Goal: Task Accomplishment & Management: Manage account settings

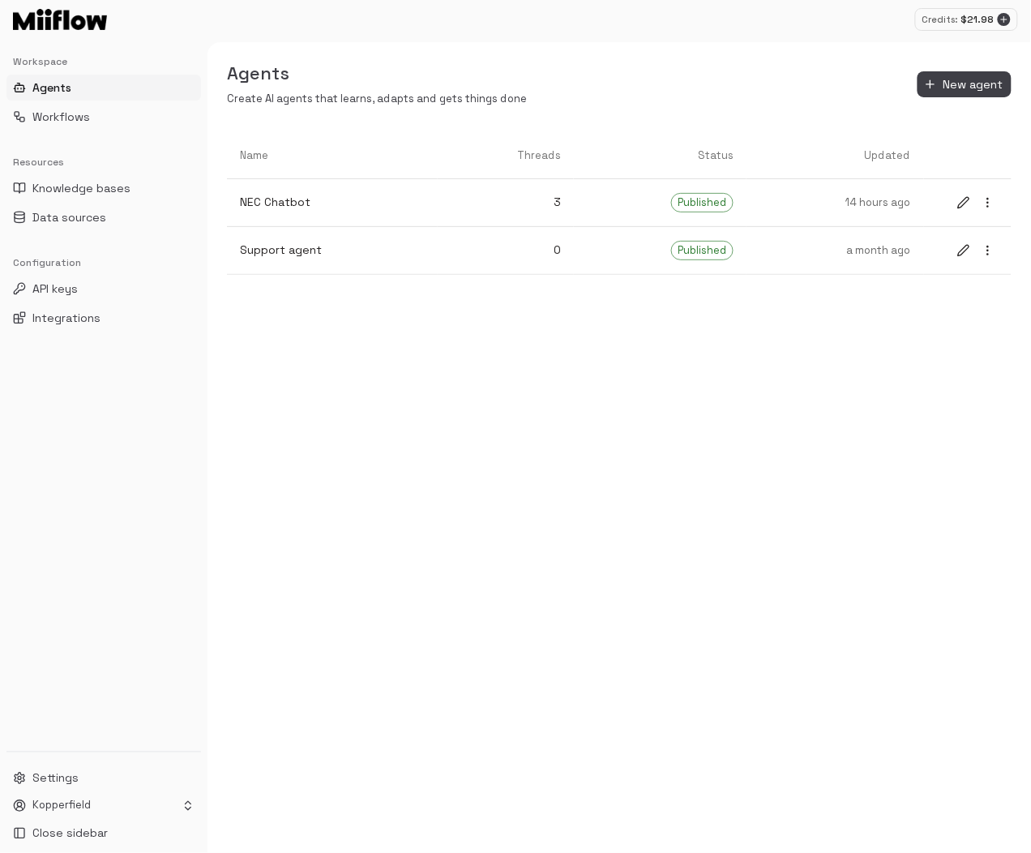
click at [901, 487] on div "Name Threads Status Updated NEC Chatbot 3 Published 14 hours ago Support agent …" at bounding box center [620, 493] width 824 height 720
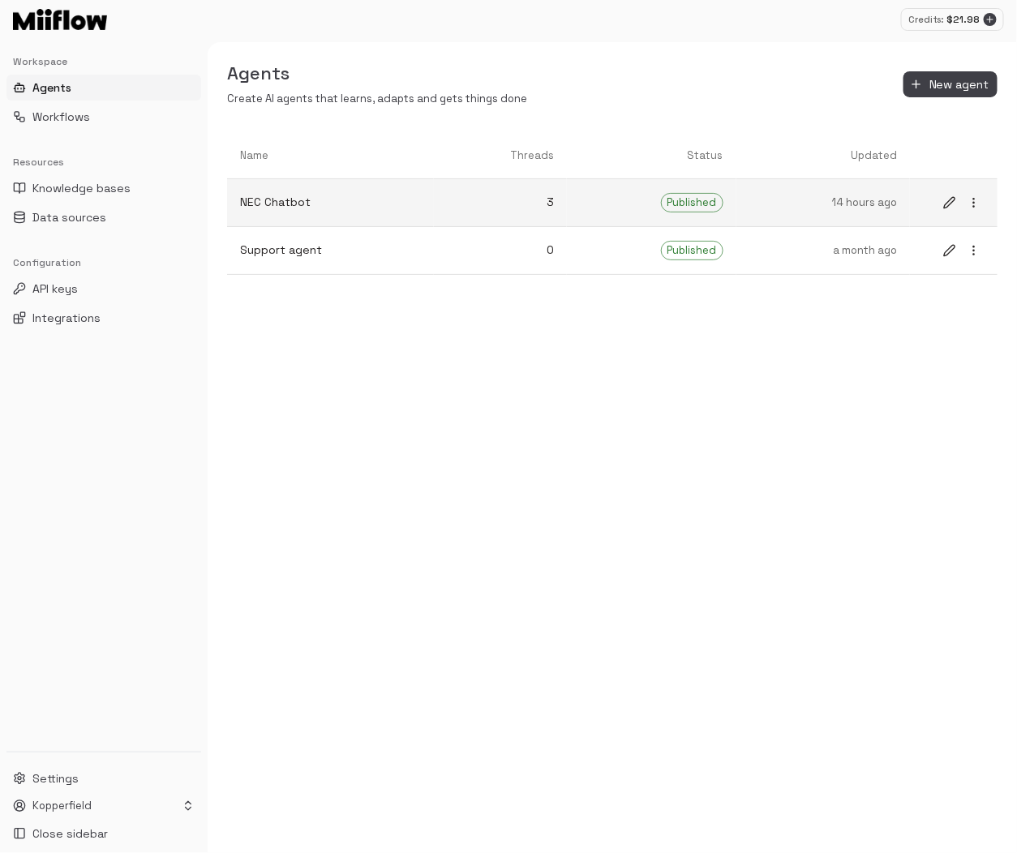
click at [349, 205] on p "NEC Chatbot" at bounding box center [330, 202] width 181 height 17
click at [945, 203] on icon "edit" at bounding box center [949, 202] width 11 height 11
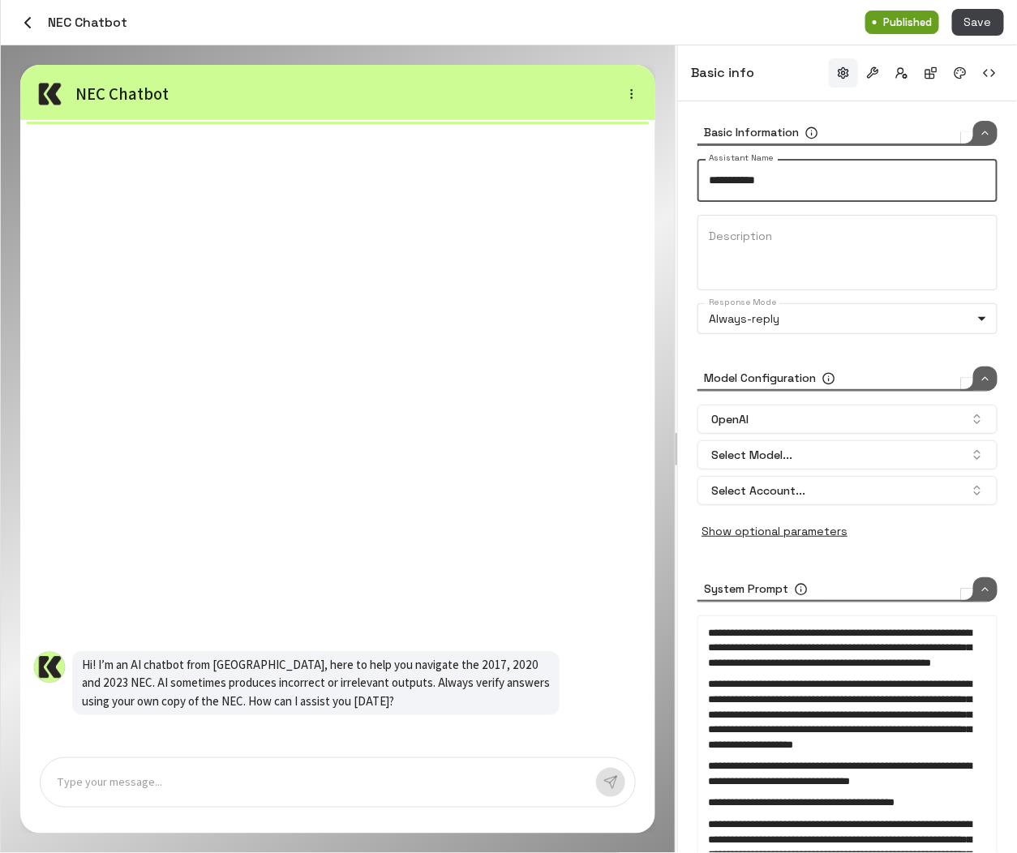
drag, startPoint x: 813, startPoint y: 184, endPoint x: 637, endPoint y: 182, distance: 175.9
click at [637, 182] on div "**********" at bounding box center [509, 448] width 1016 height 807
paste input "****"
type input "**********"
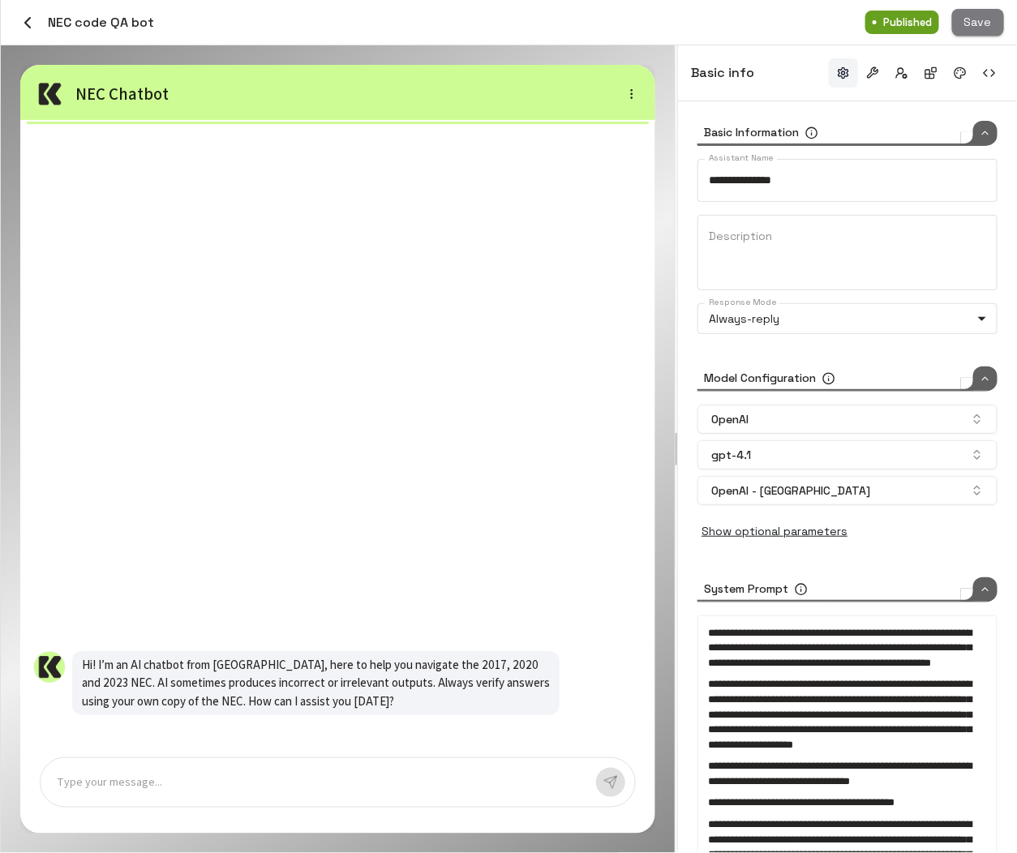
click at [974, 25] on button "Save" at bounding box center [978, 22] width 52 height 27
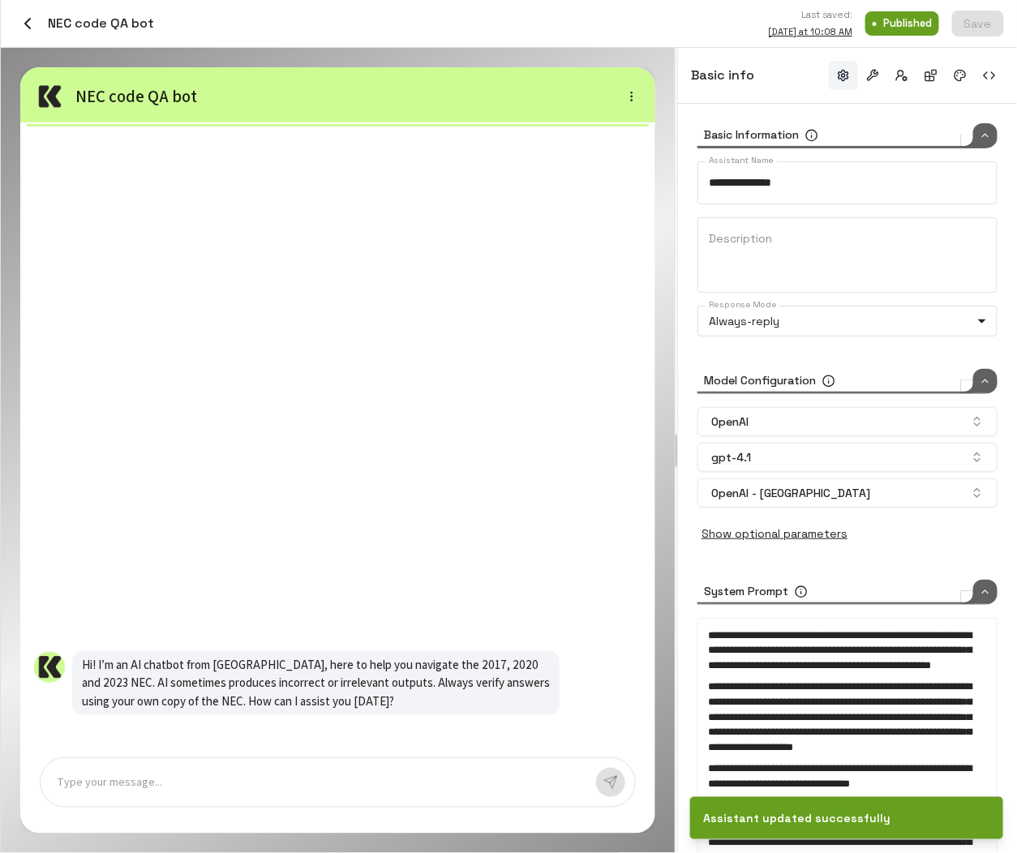
click at [30, 21] on icon "button" at bounding box center [27, 23] width 19 height 19
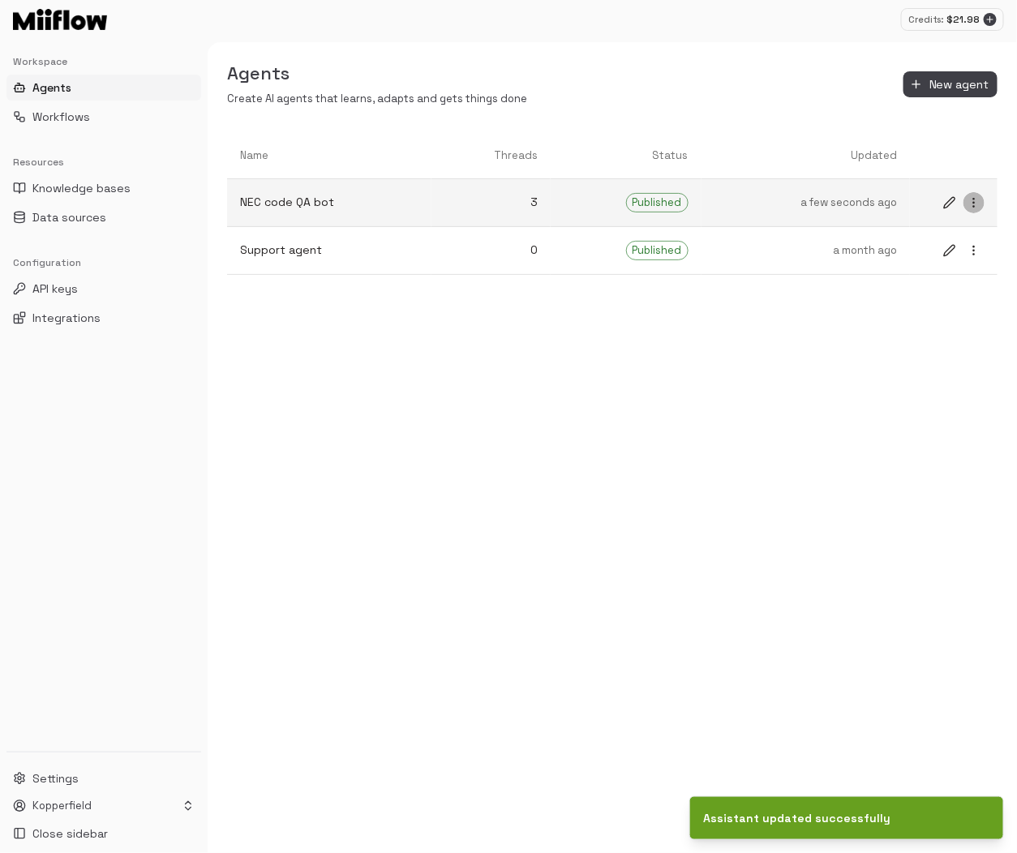
click at [979, 204] on icon "more" at bounding box center [973, 202] width 13 height 13
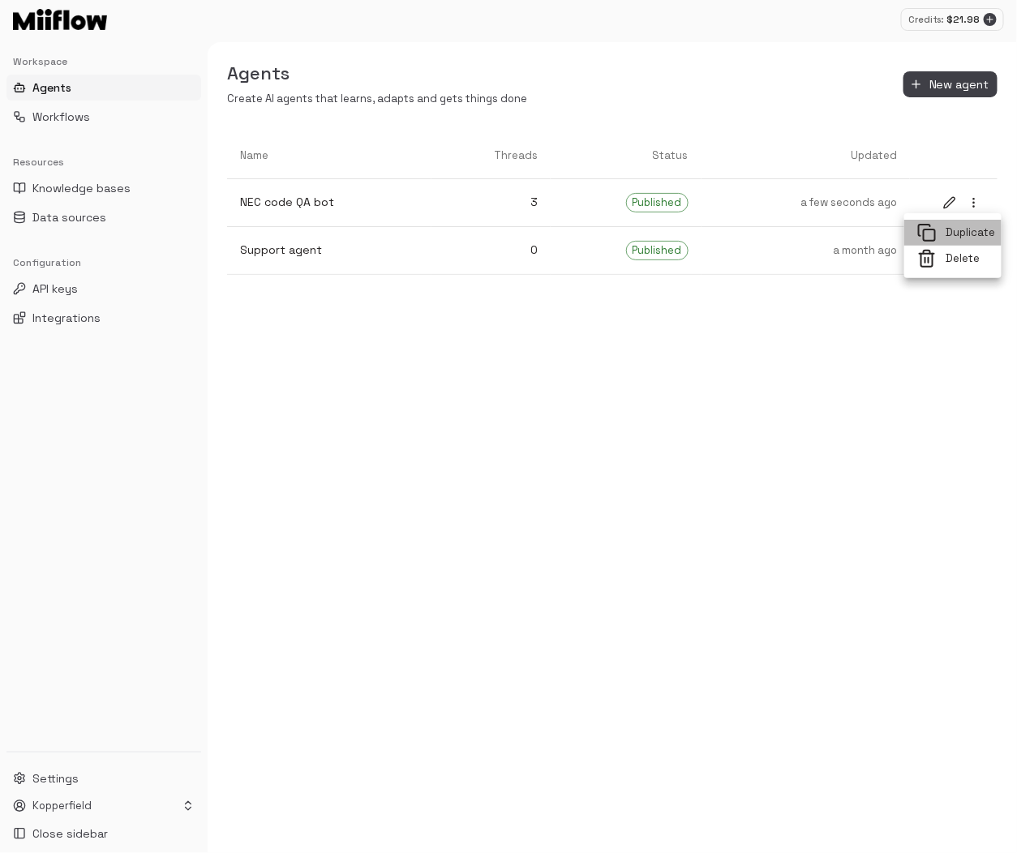
click at [974, 236] on span "Duplicate" at bounding box center [967, 232] width 42 height 15
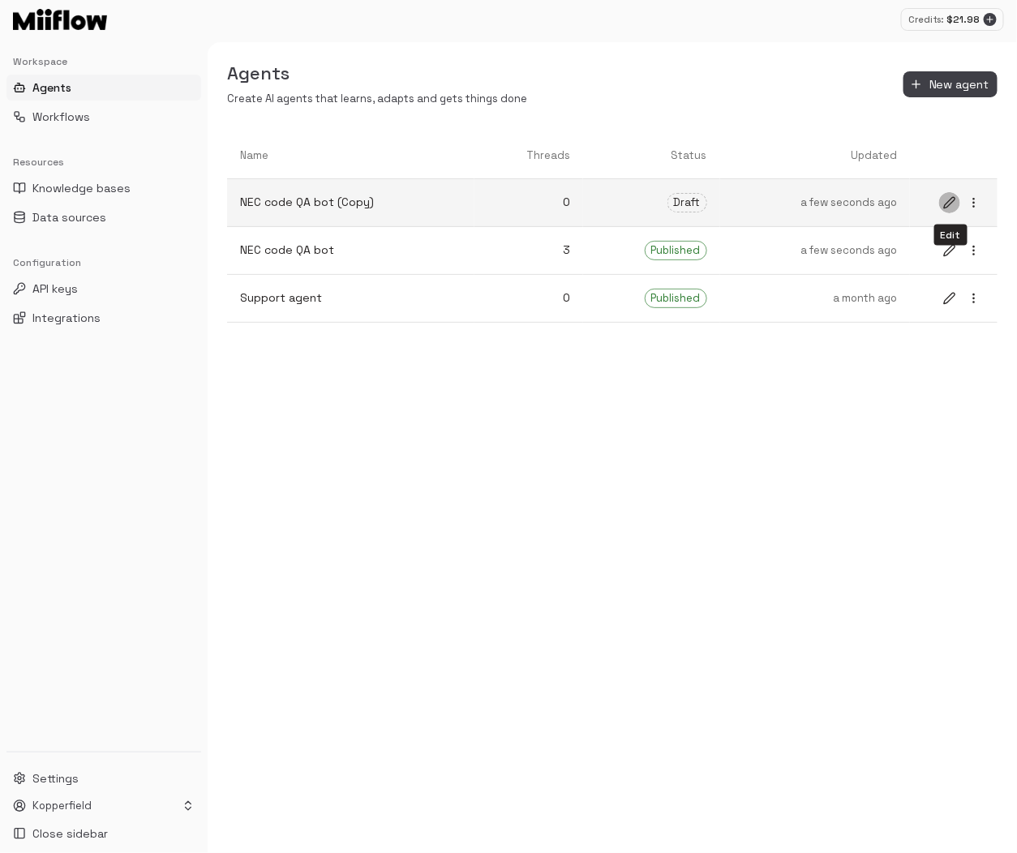
click at [949, 205] on icon "edit" at bounding box center [949, 202] width 11 height 11
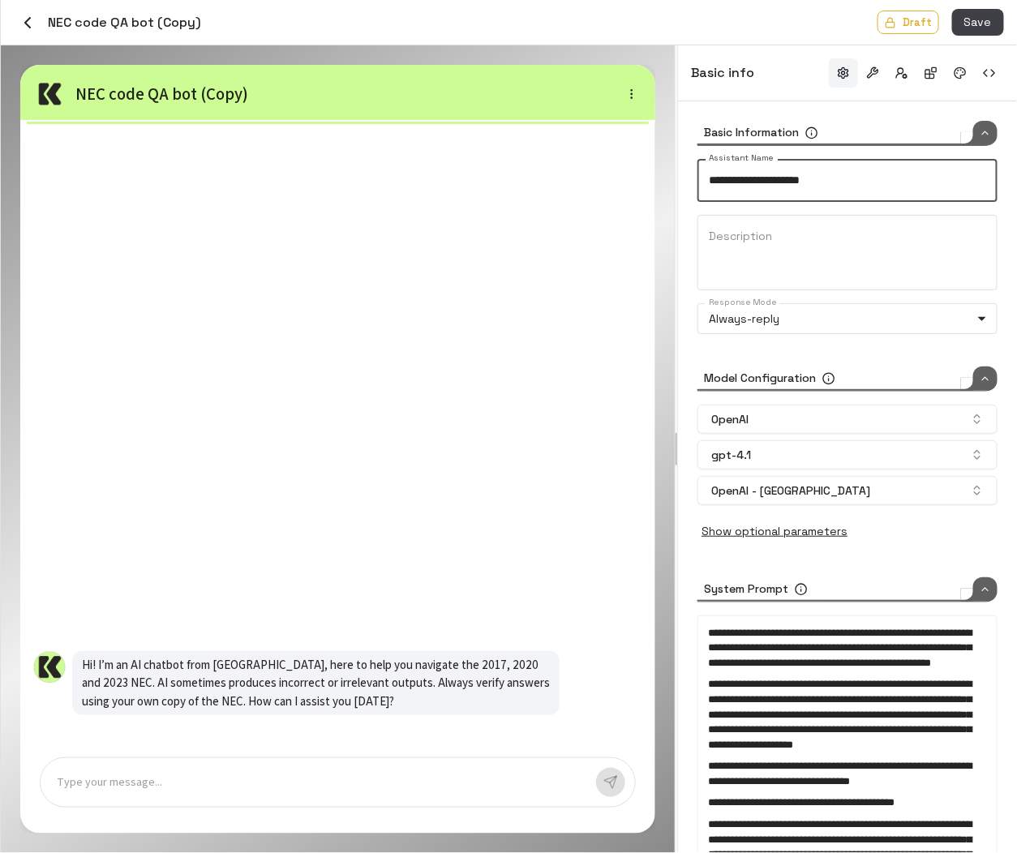
drag, startPoint x: 799, startPoint y: 180, endPoint x: 918, endPoint y: 181, distance: 119.2
click at [918, 181] on input "**********" at bounding box center [847, 180] width 300 height 43
type input "**********"
click at [978, 26] on button "Save" at bounding box center [978, 22] width 52 height 27
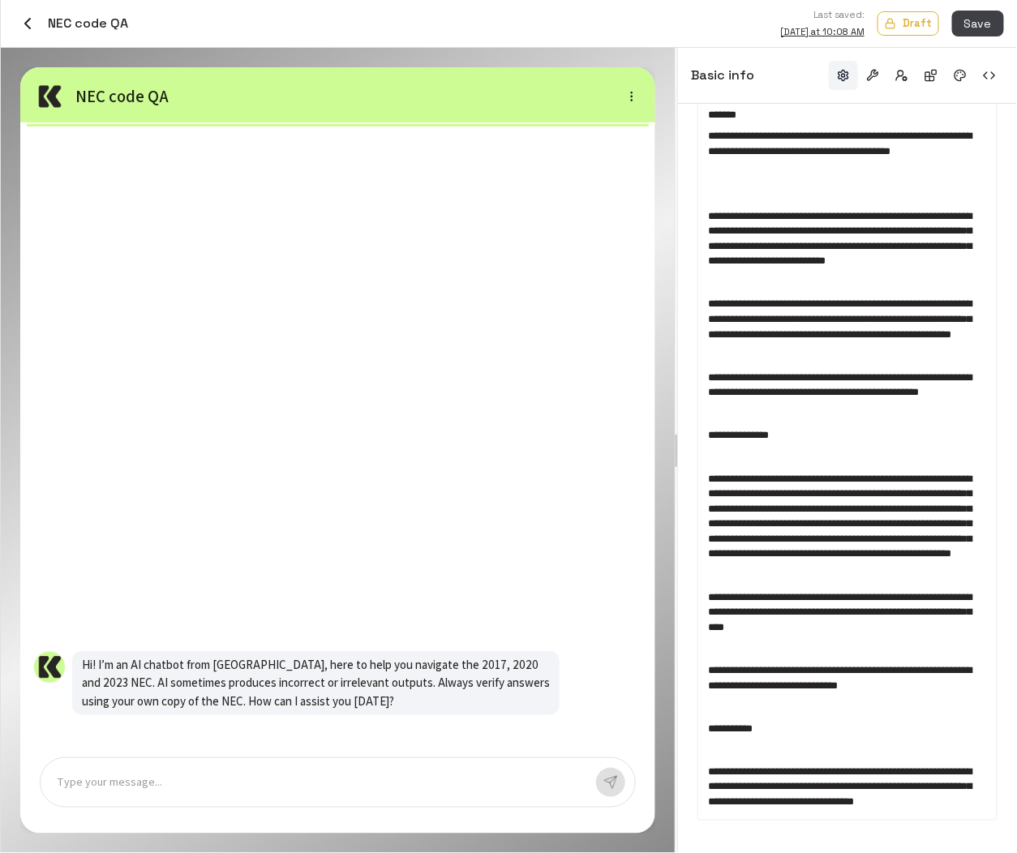
scroll to position [1014, 0]
click at [970, 20] on button "Save" at bounding box center [978, 24] width 52 height 27
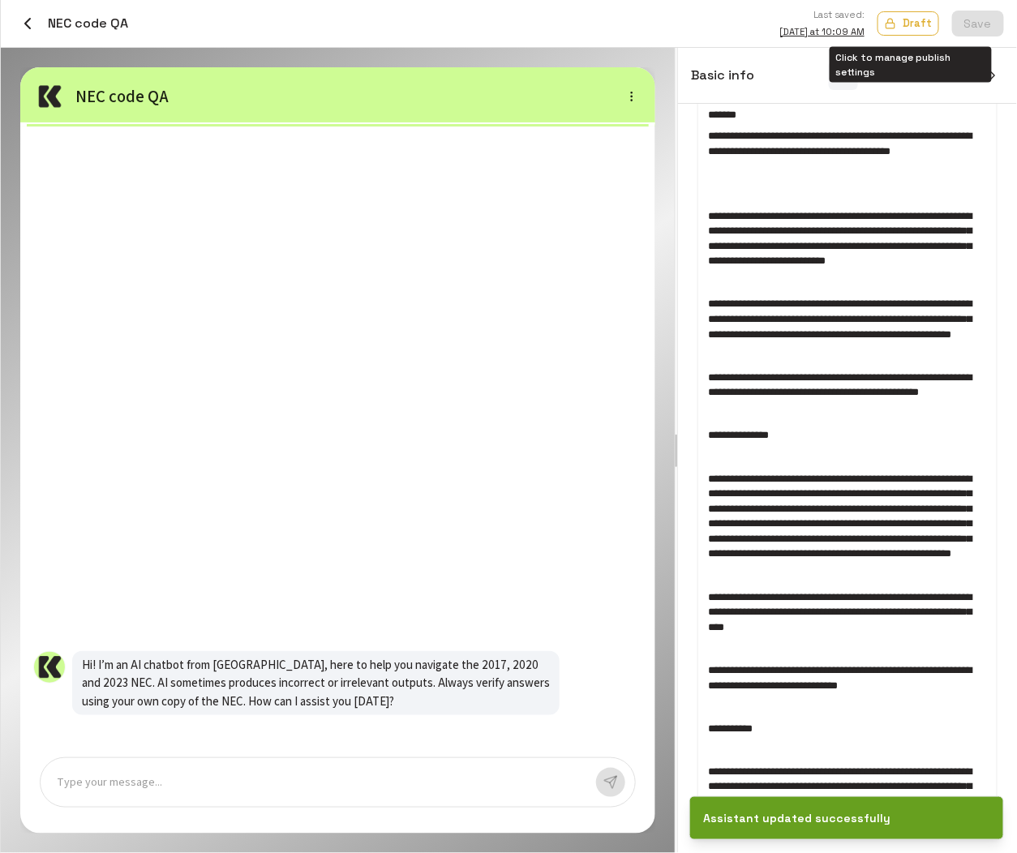
click at [907, 24] on p "Draft" at bounding box center [916, 22] width 29 height 15
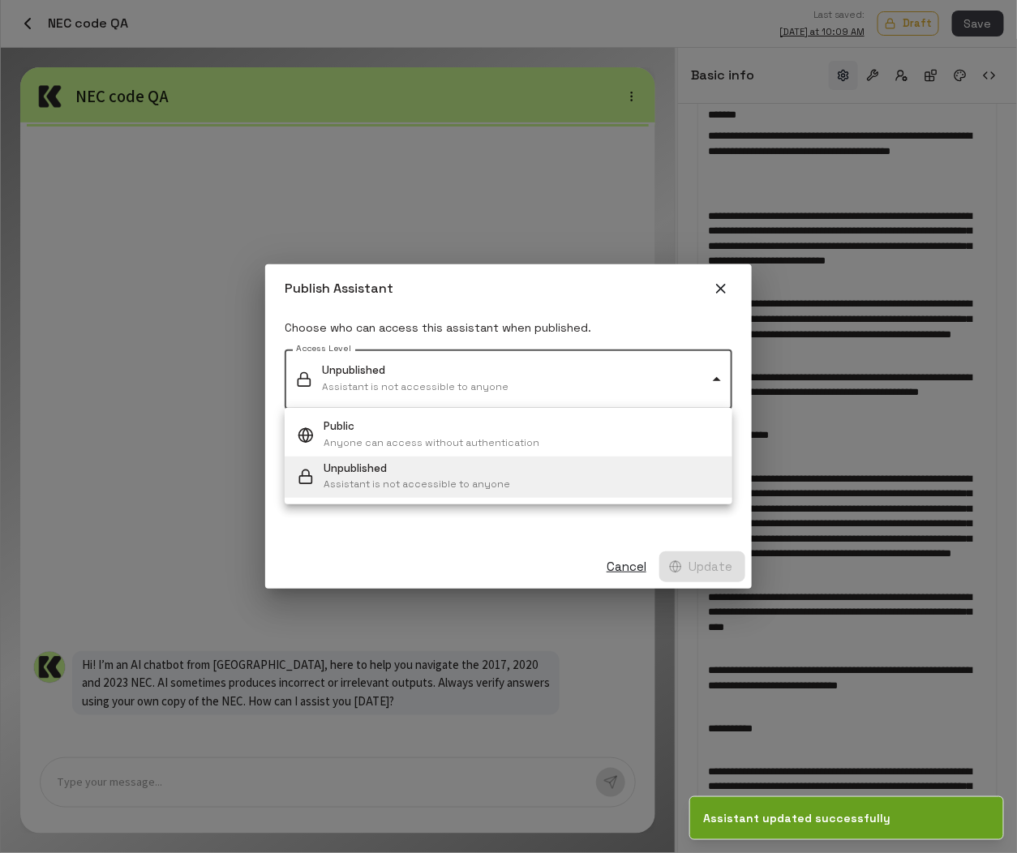
click at [516, 404] on body "**********" at bounding box center [508, 426] width 1017 height 853
click at [495, 433] on p "Public" at bounding box center [431, 426] width 216 height 15
type input "******"
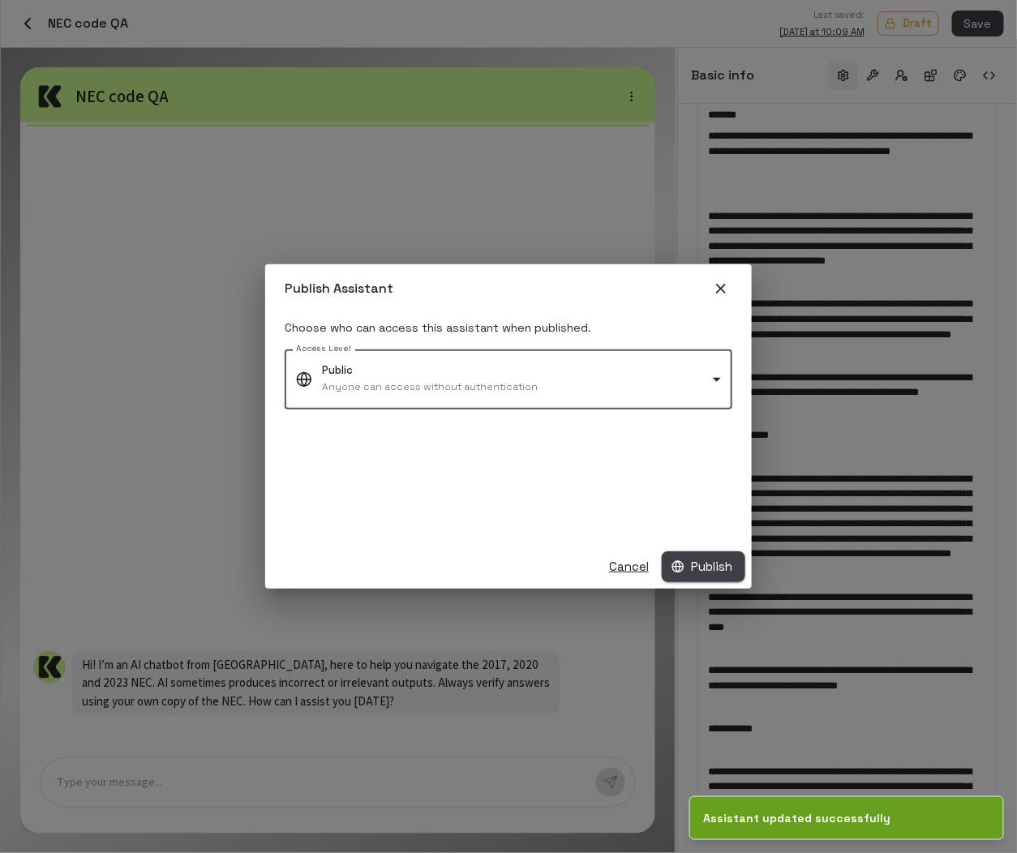
click at [683, 568] on icon "button" at bounding box center [677, 566] width 13 height 13
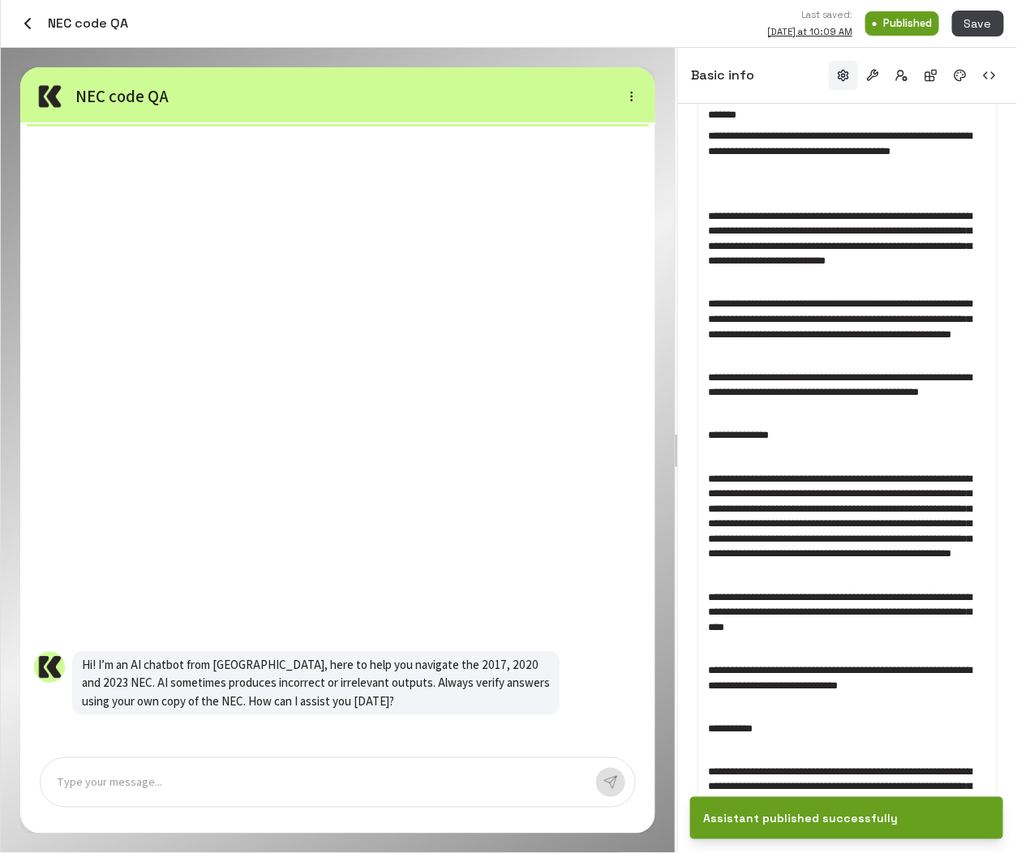
click at [24, 27] on icon "button" at bounding box center [27, 23] width 19 height 19
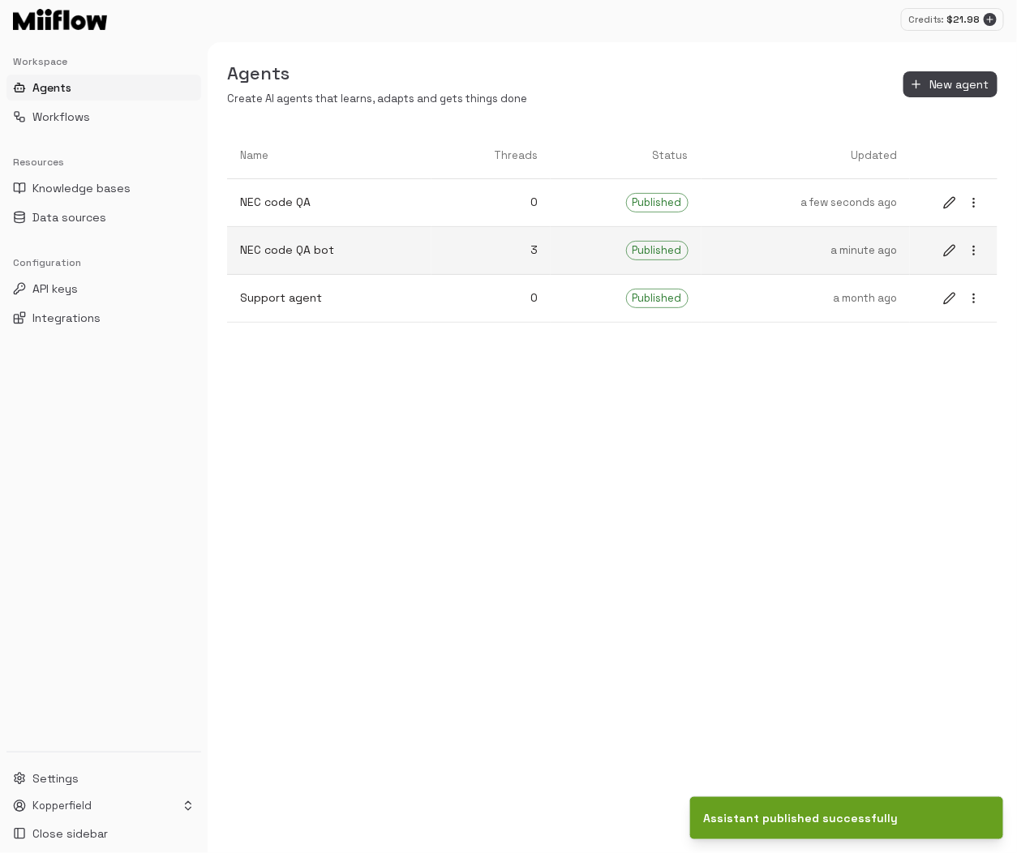
click at [316, 257] on p "NEC code QA bot" at bounding box center [329, 250] width 178 height 17
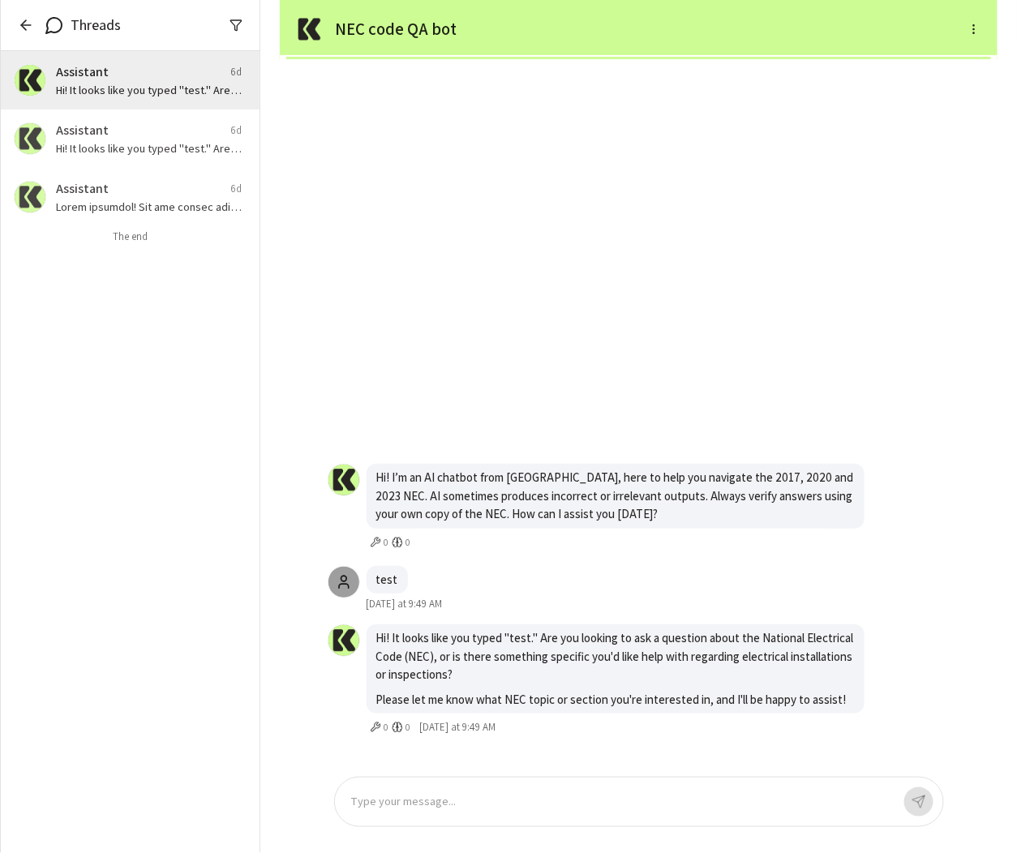
click at [22, 25] on icon "button" at bounding box center [26, 25] width 10 height 0
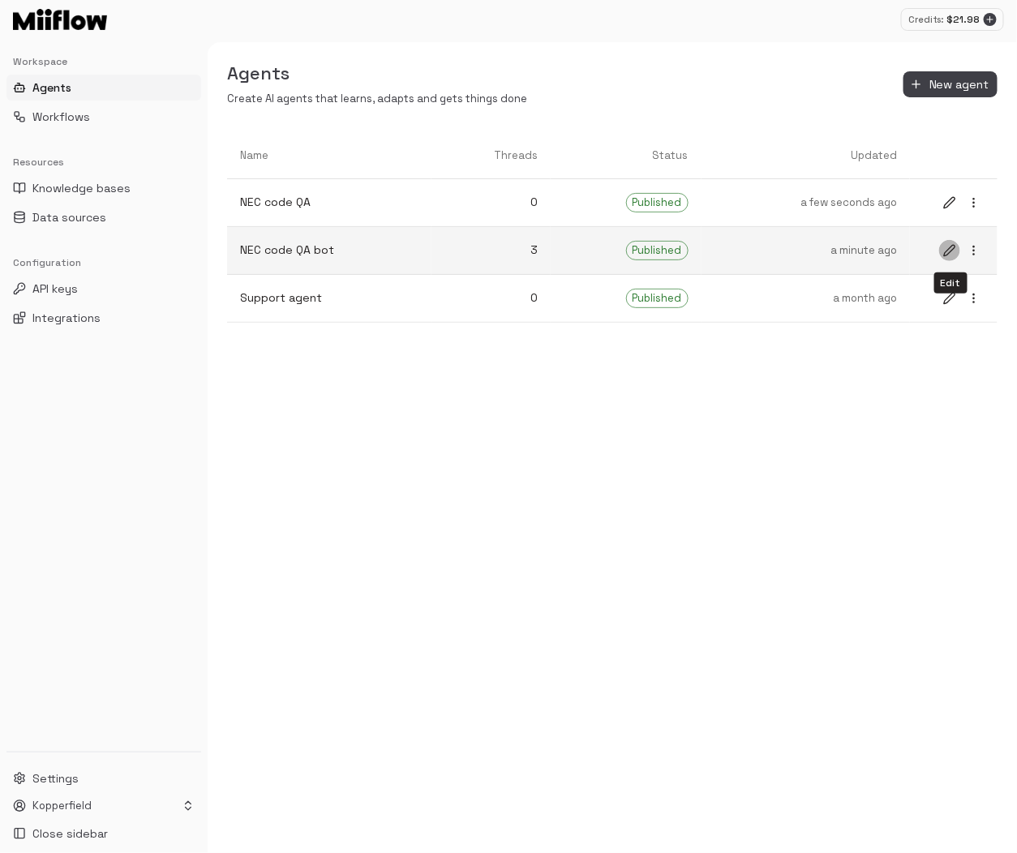
click at [950, 246] on icon "edit" at bounding box center [949, 250] width 11 height 11
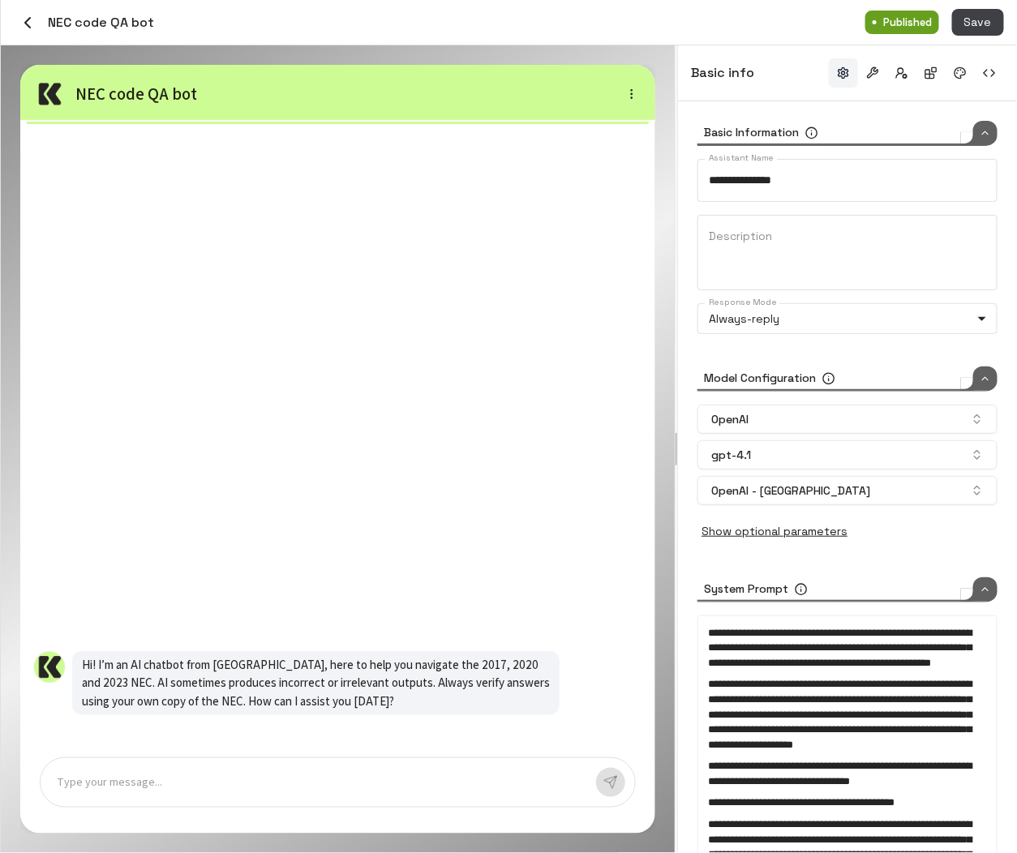
click at [816, 700] on span "**********" at bounding box center [839, 713] width 263 height 71
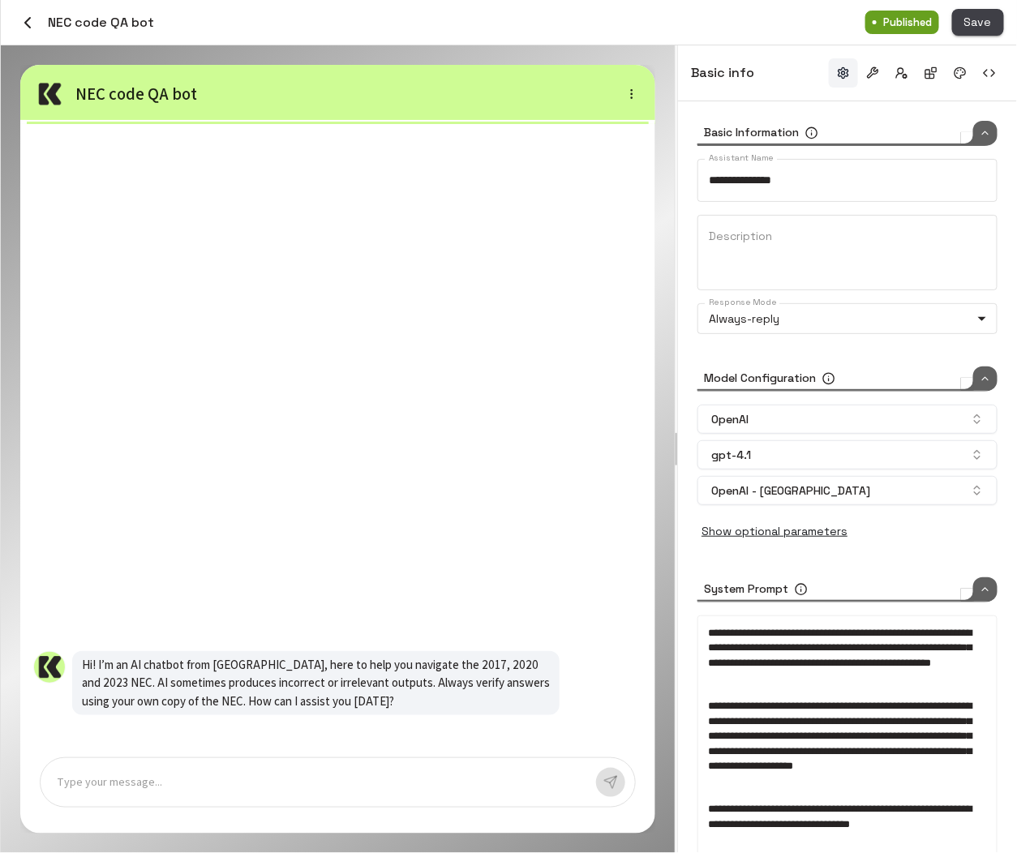
click at [982, 23] on button "Save" at bounding box center [978, 22] width 52 height 27
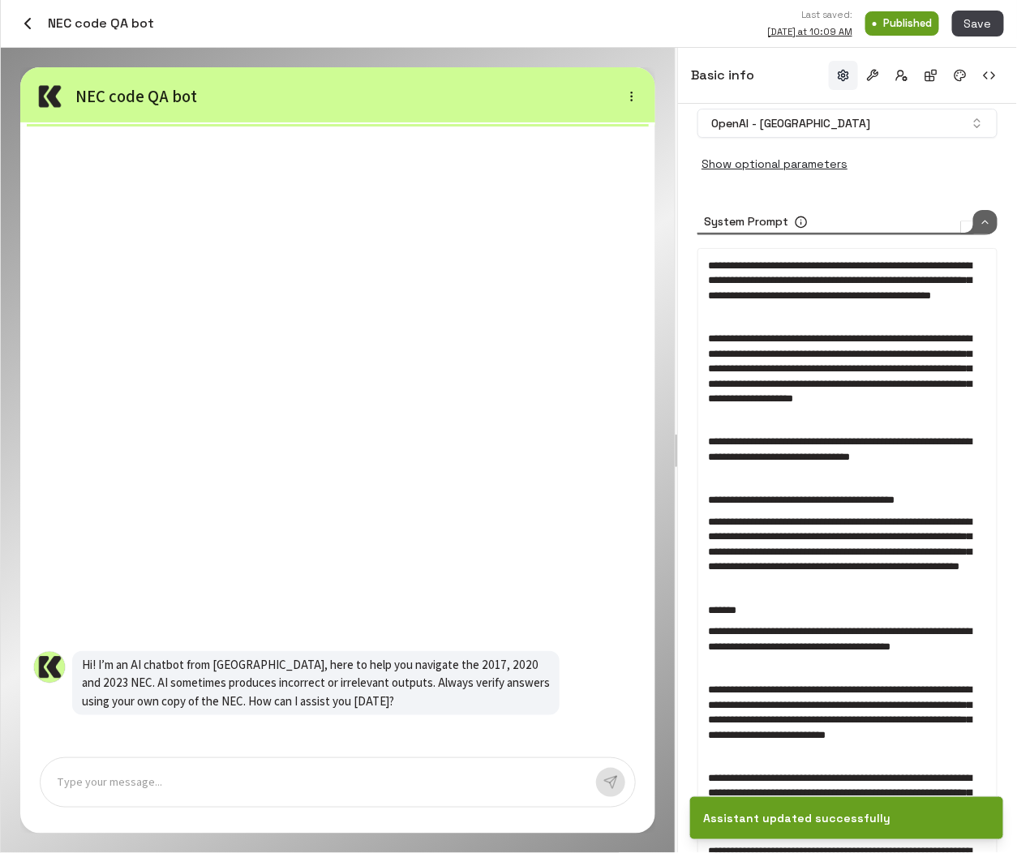
scroll to position [257, 0]
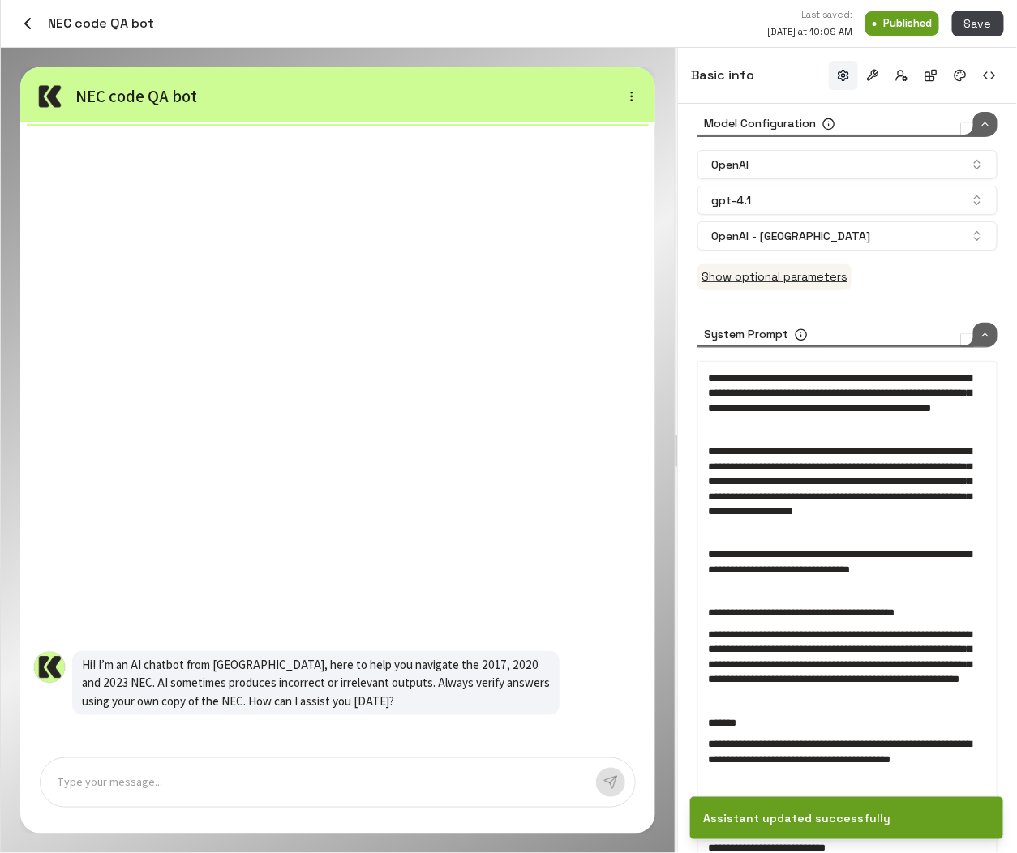
click at [815, 280] on button "Show optional parameters" at bounding box center [774, 276] width 154 height 27
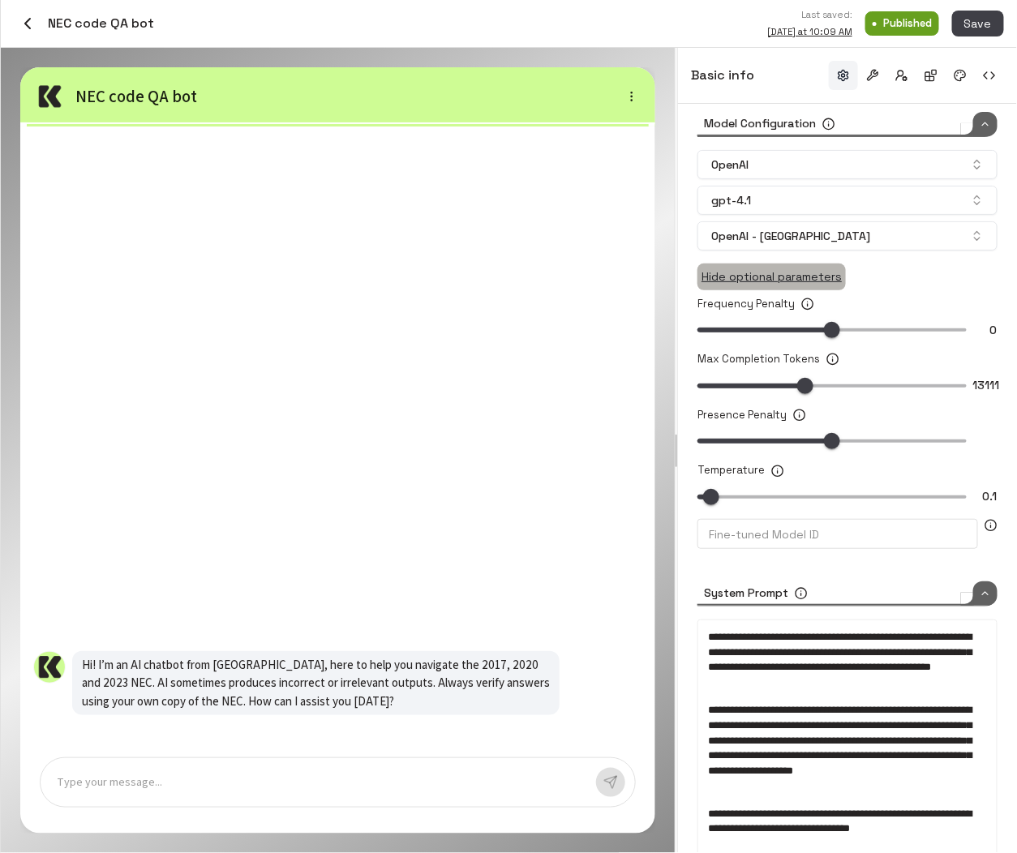
click at [813, 269] on button "Hide optional parameters" at bounding box center [771, 276] width 148 height 27
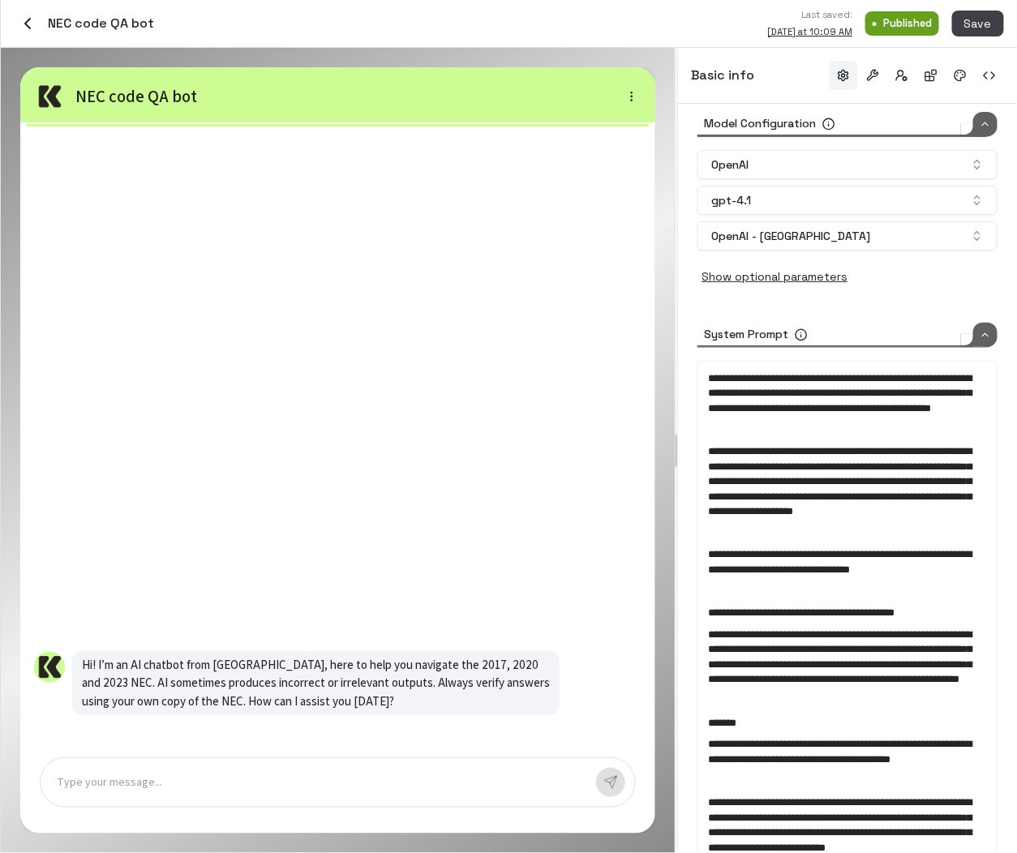
scroll to position [0, 0]
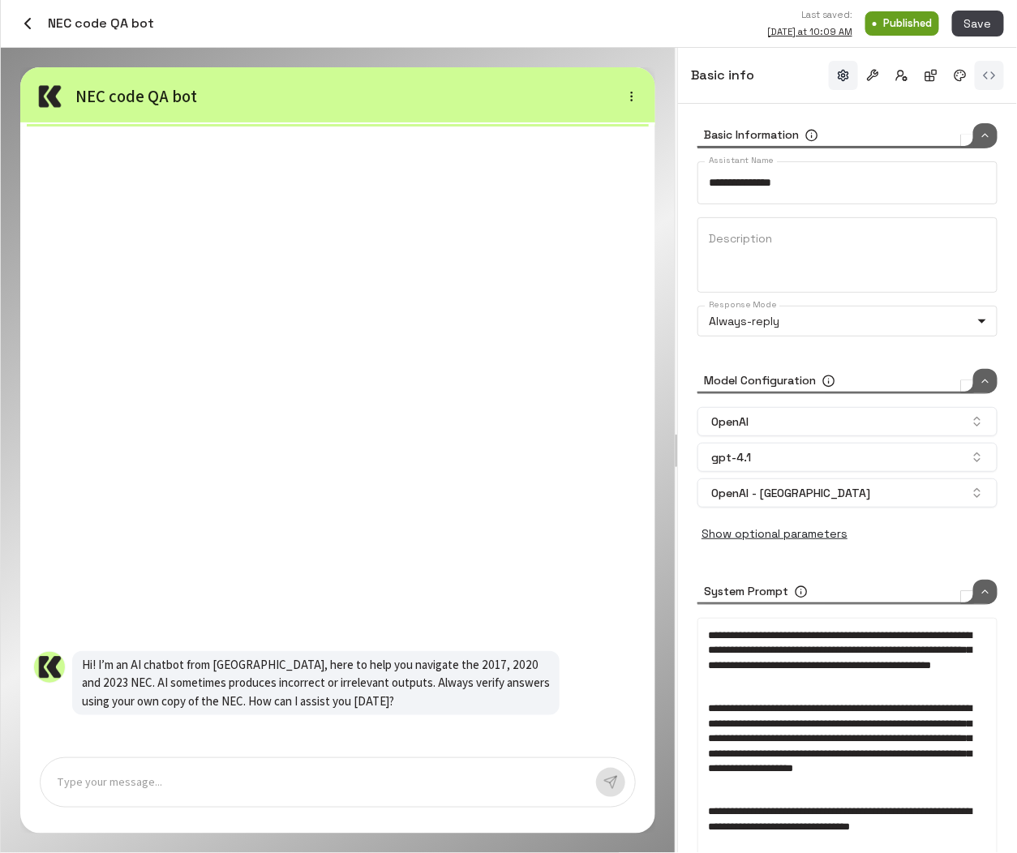
click at [991, 77] on button "button" at bounding box center [988, 75] width 29 height 29
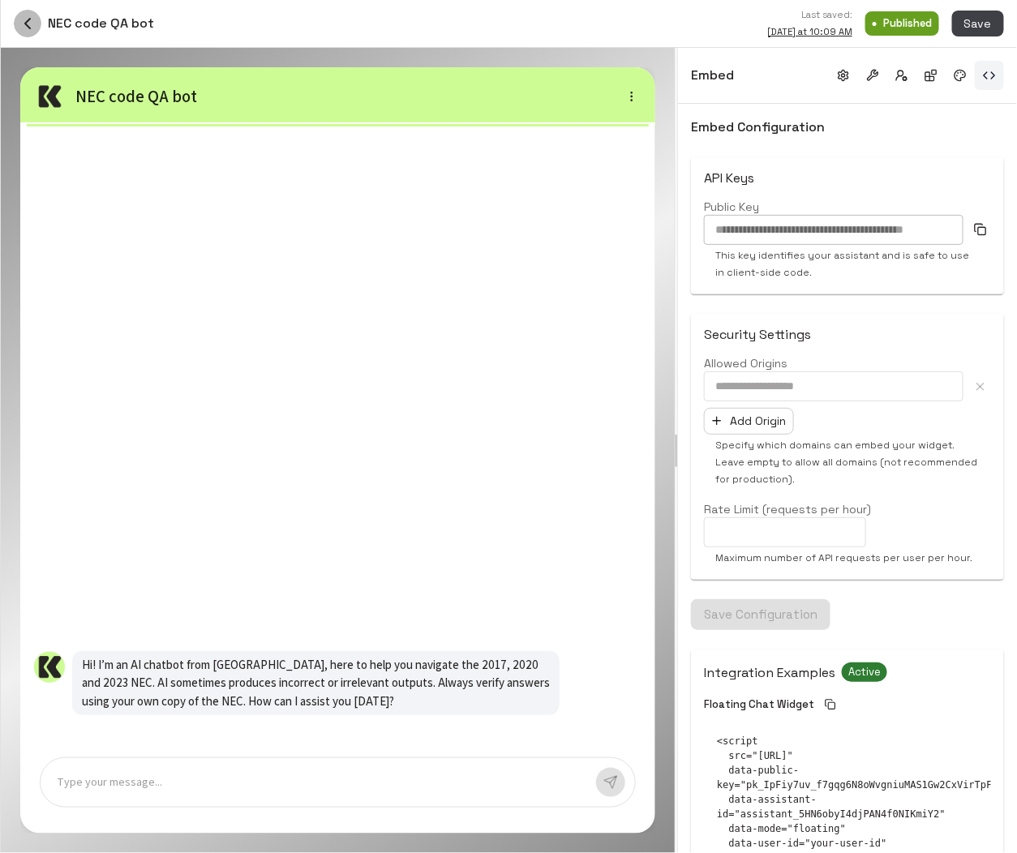
click at [32, 28] on icon "button" at bounding box center [27, 23] width 19 height 19
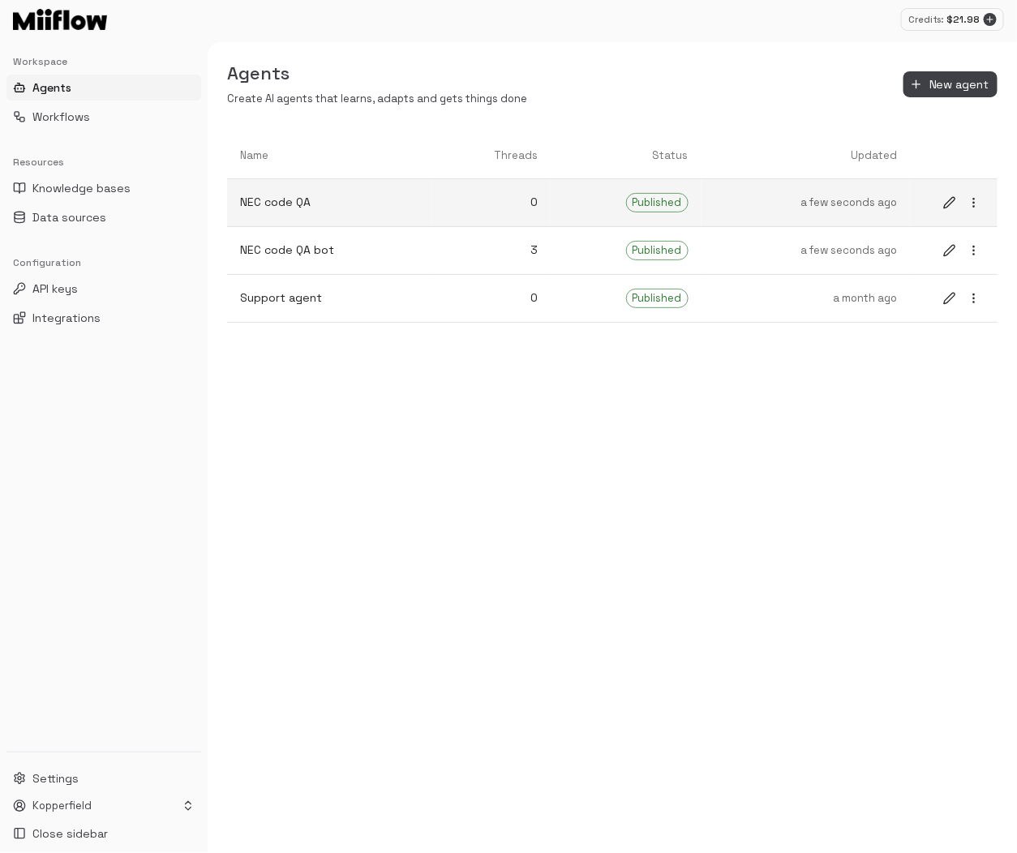
click at [950, 203] on icon "edit" at bounding box center [949, 202] width 11 height 11
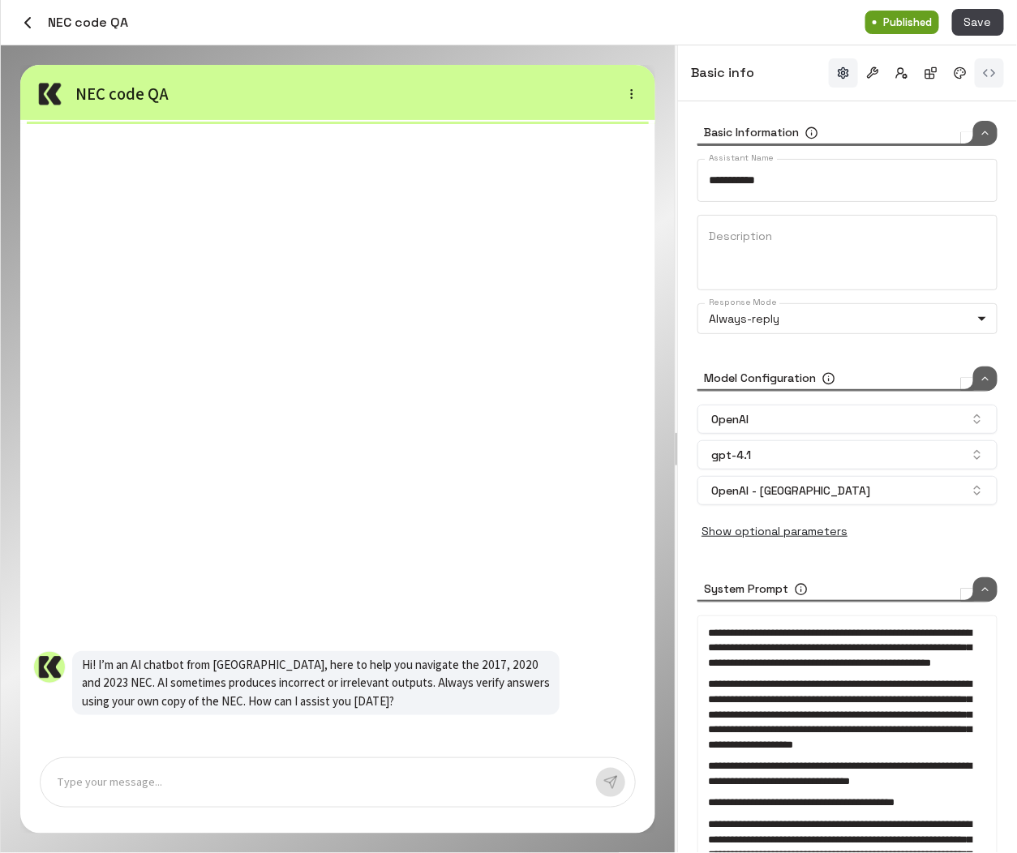
click at [986, 67] on button "button" at bounding box center [988, 72] width 29 height 29
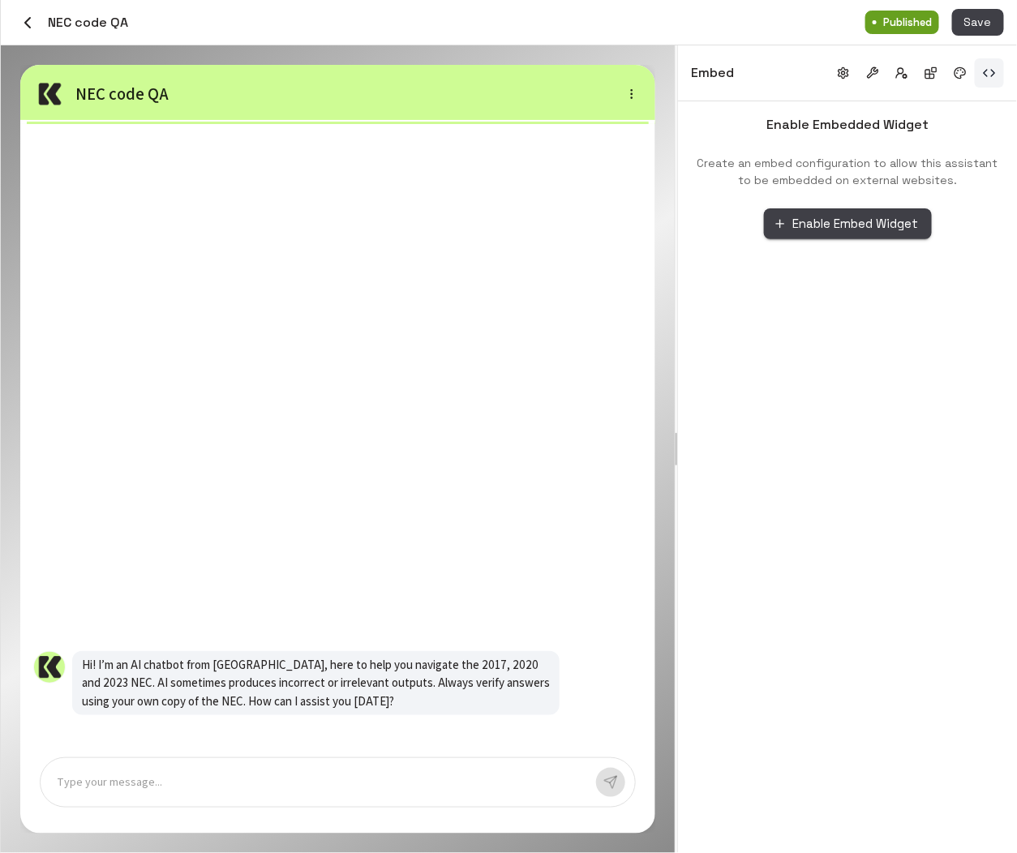
click at [850, 233] on button "Enable Embed Widget" at bounding box center [848, 223] width 168 height 31
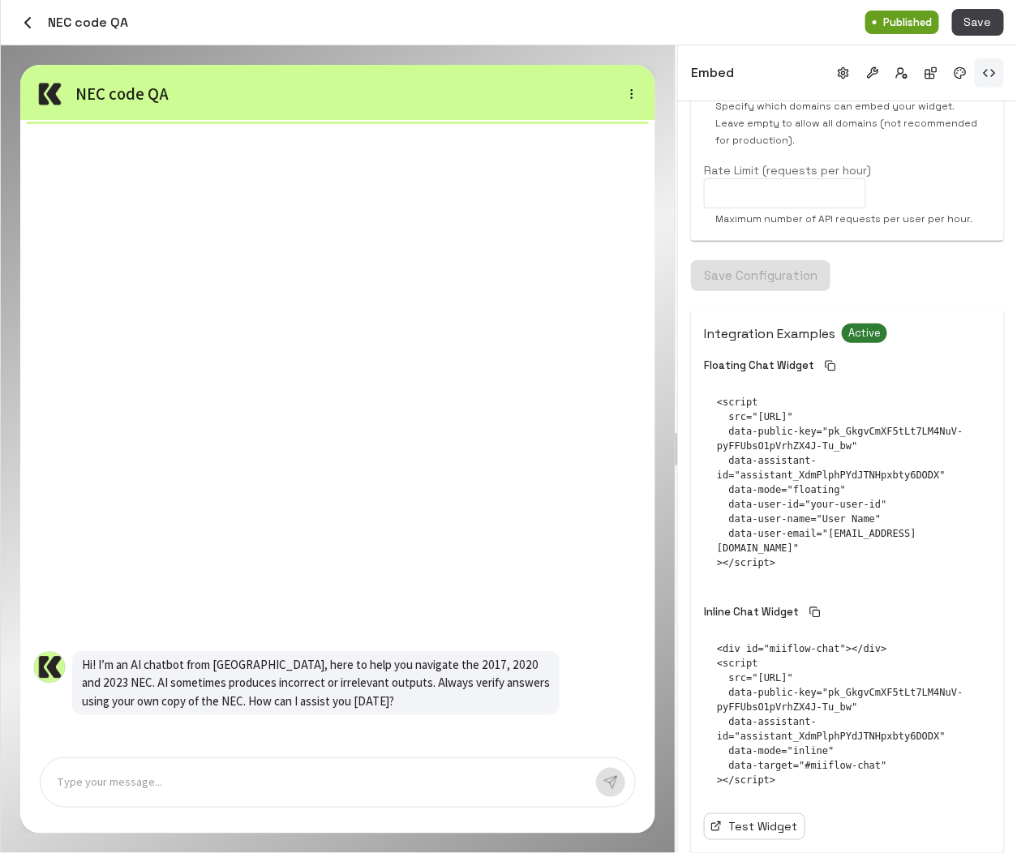
scroll to position [340, 0]
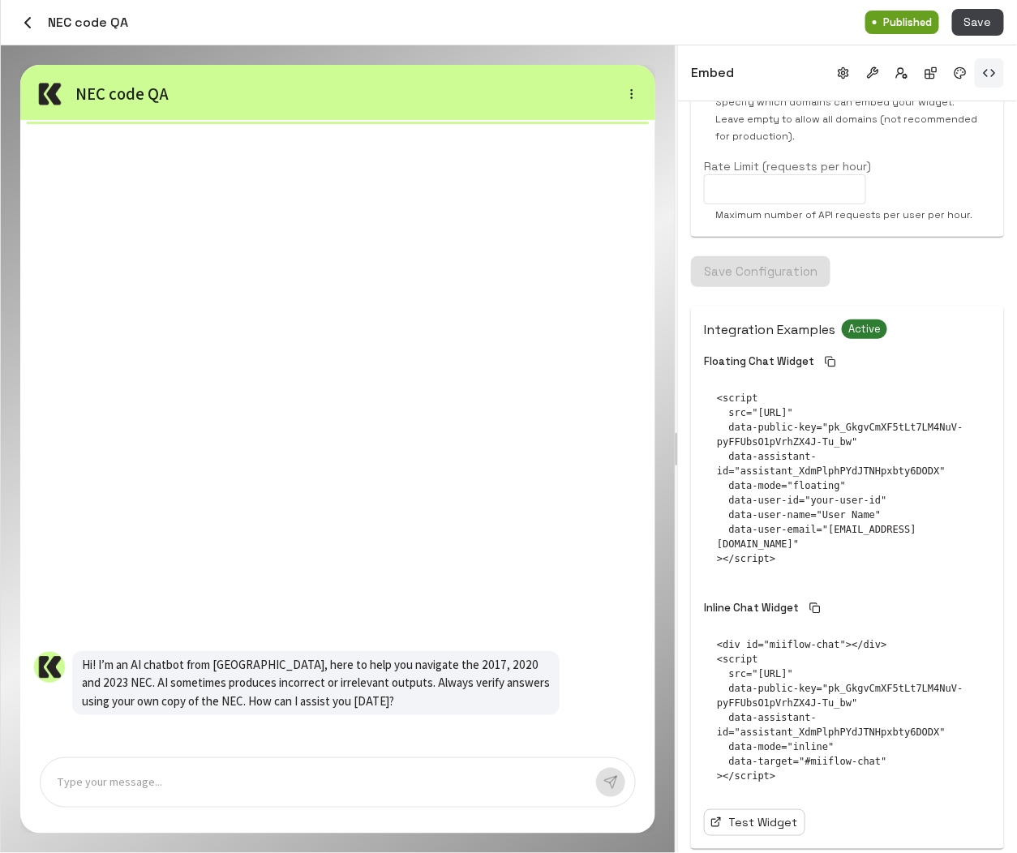
drag, startPoint x: 782, startPoint y: 795, endPoint x: 717, endPoint y: 665, distance: 146.1
click at [717, 665] on pre "<div id="miiflow-chat"></div> <script src="https://www.miiflow.ai/widget/loader…" at bounding box center [847, 710] width 287 height 172
copy pre "<script src="https://www.miiflow.ai/widget/loader.js" data-public-key="pk_GkgvC…"
click at [24, 26] on icon "button" at bounding box center [27, 22] width 19 height 19
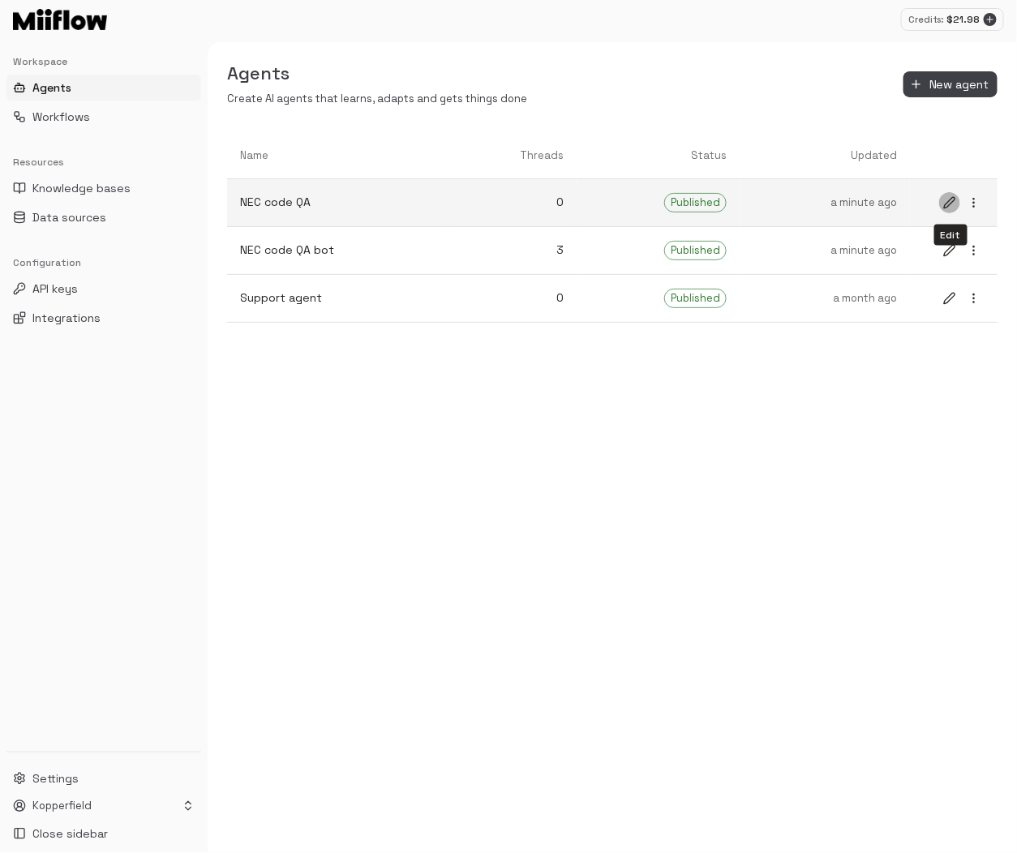
click at [950, 203] on icon "edit" at bounding box center [949, 202] width 13 height 13
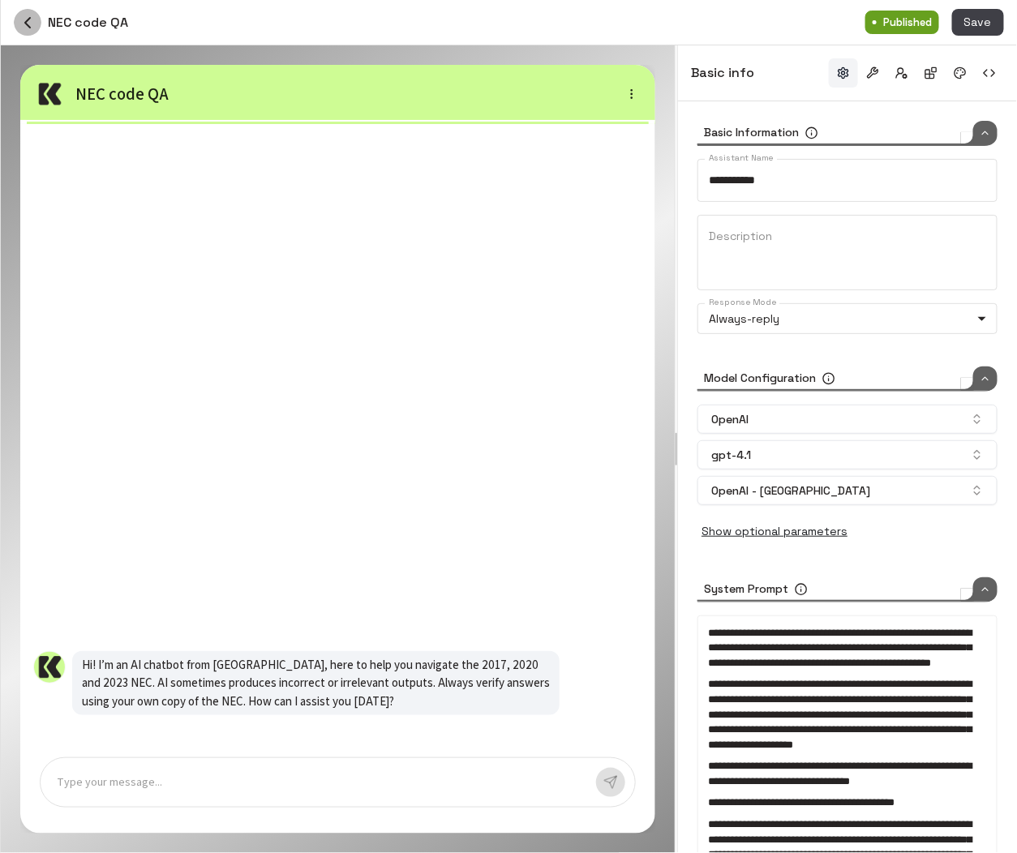
click at [37, 28] on button "button" at bounding box center [28, 23] width 28 height 28
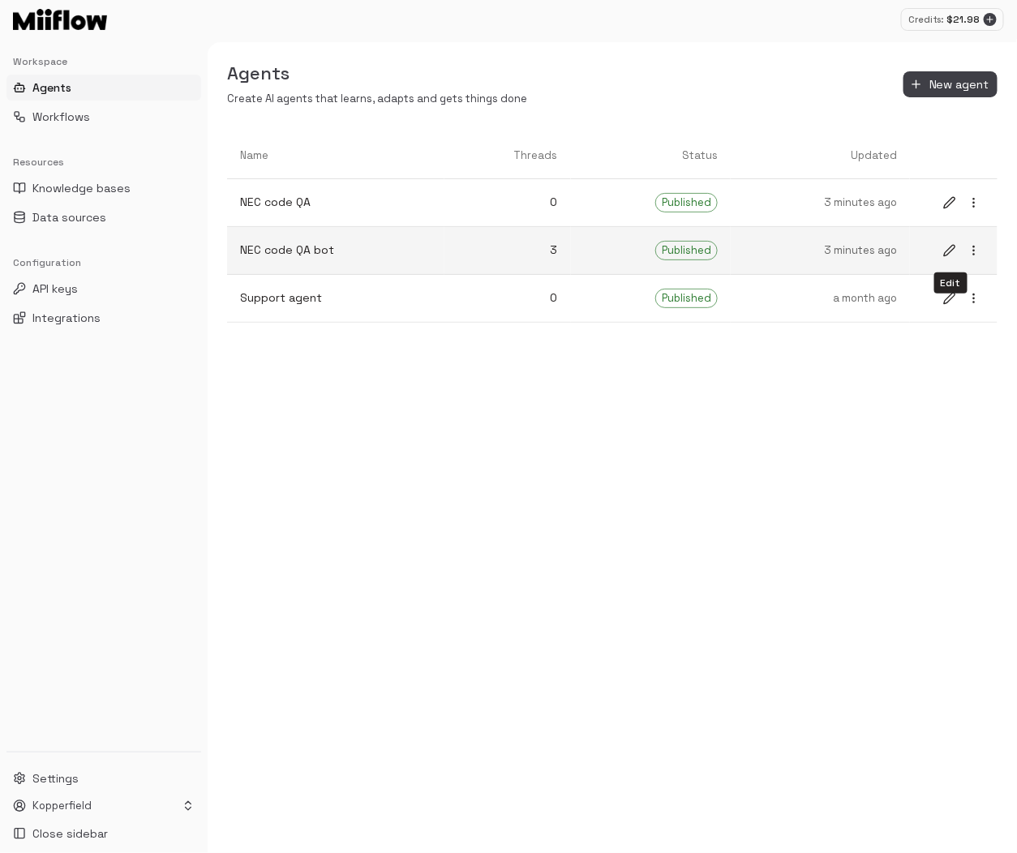
click at [951, 248] on icon "edit" at bounding box center [949, 250] width 13 height 13
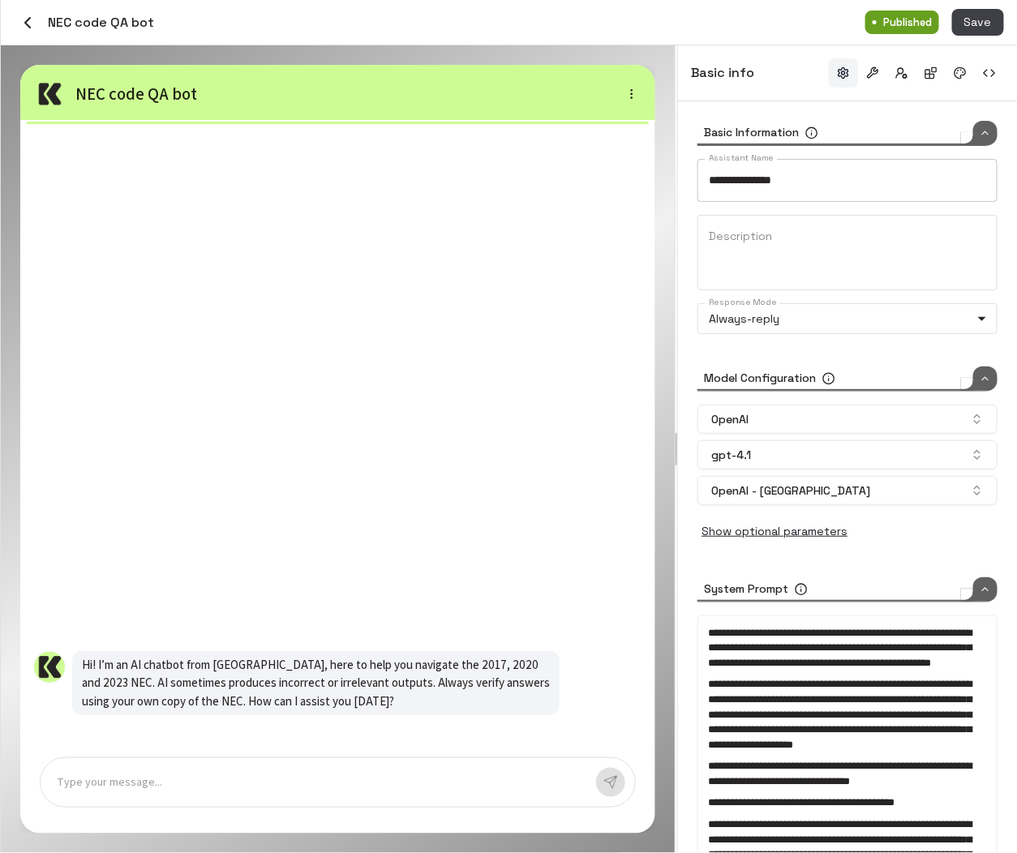
click at [794, 180] on input "**********" at bounding box center [847, 180] width 300 height 43
type input "**********"
click at [978, 24] on button "Save" at bounding box center [978, 22] width 52 height 27
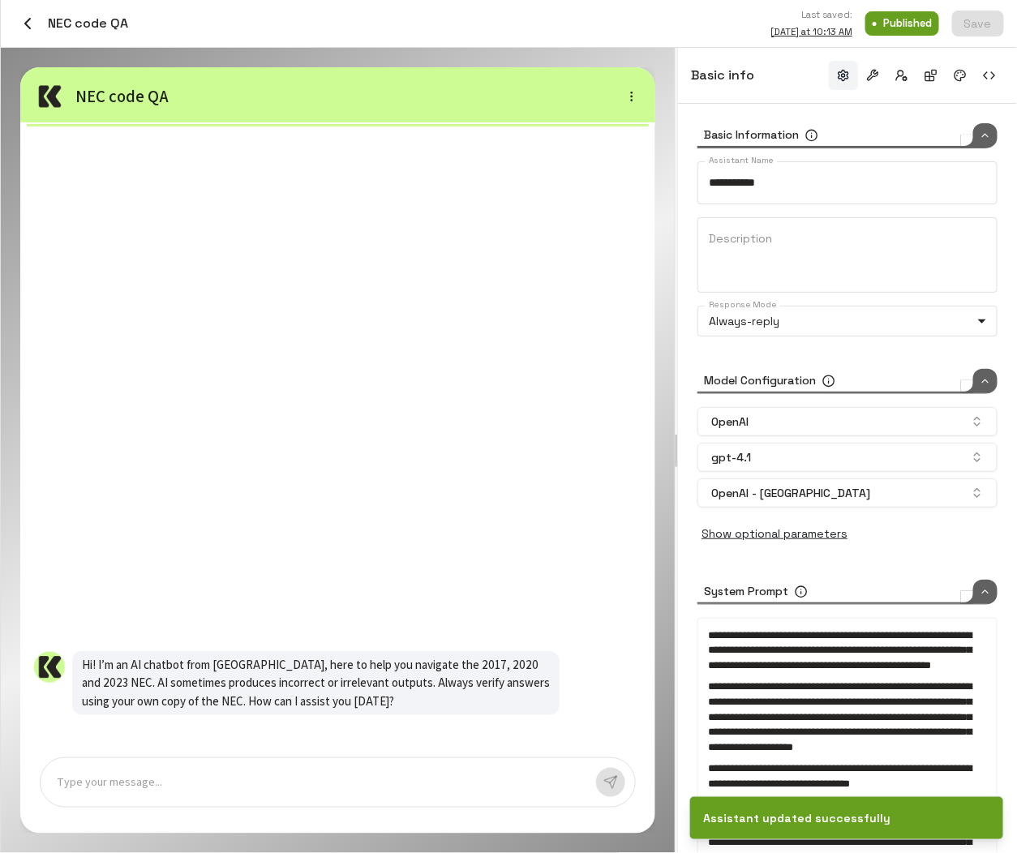
click at [29, 21] on icon "button" at bounding box center [27, 23] width 19 height 19
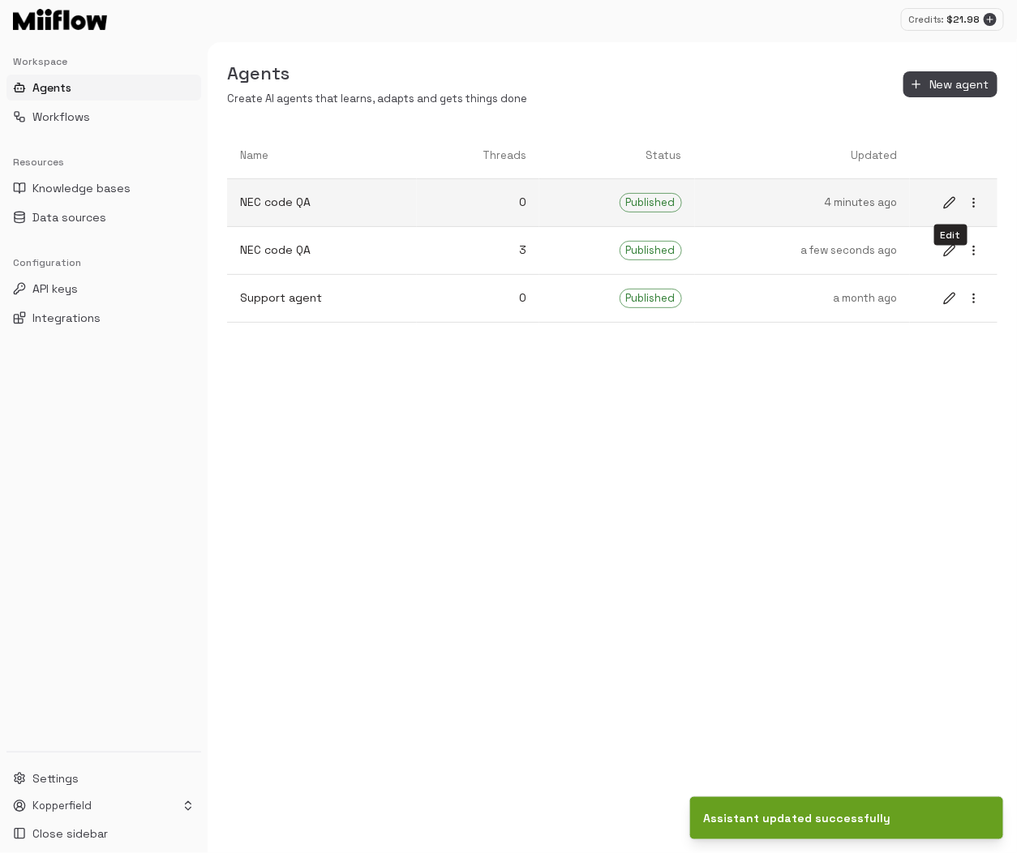
click at [948, 207] on icon "edit" at bounding box center [949, 202] width 13 height 13
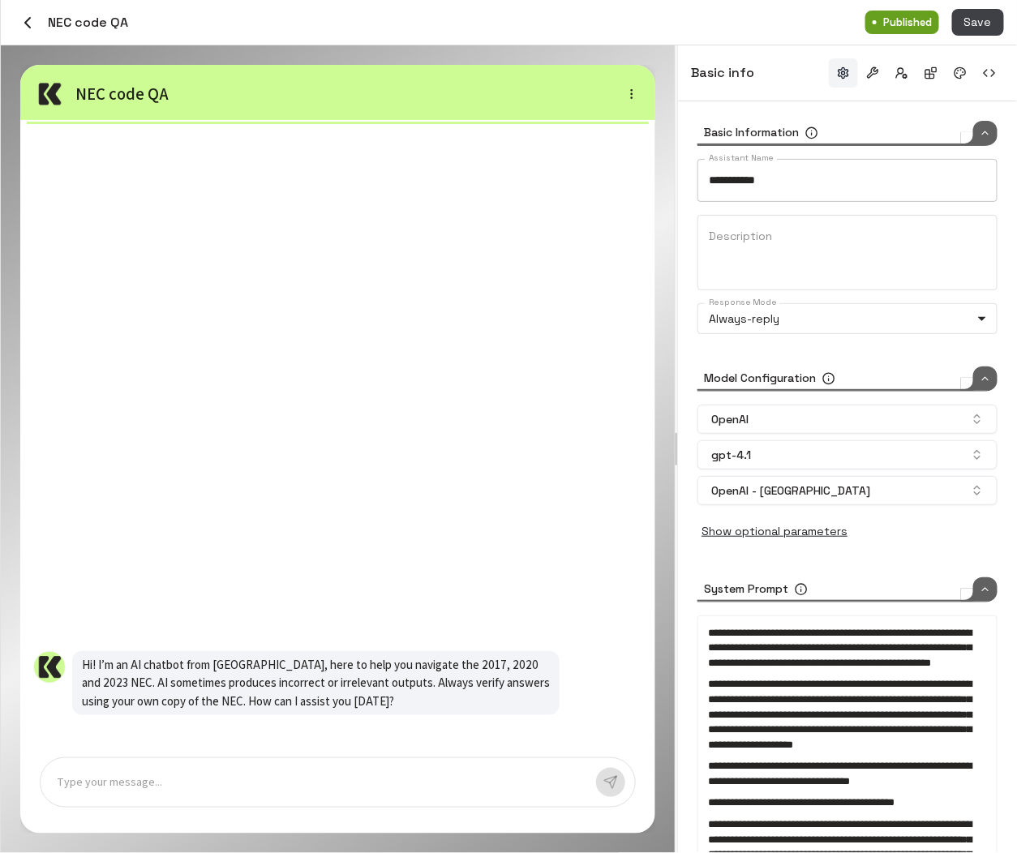
click at [805, 181] on input "**********" at bounding box center [847, 180] width 300 height 43
type input "**********"
click at [968, 30] on button "Save" at bounding box center [978, 22] width 52 height 27
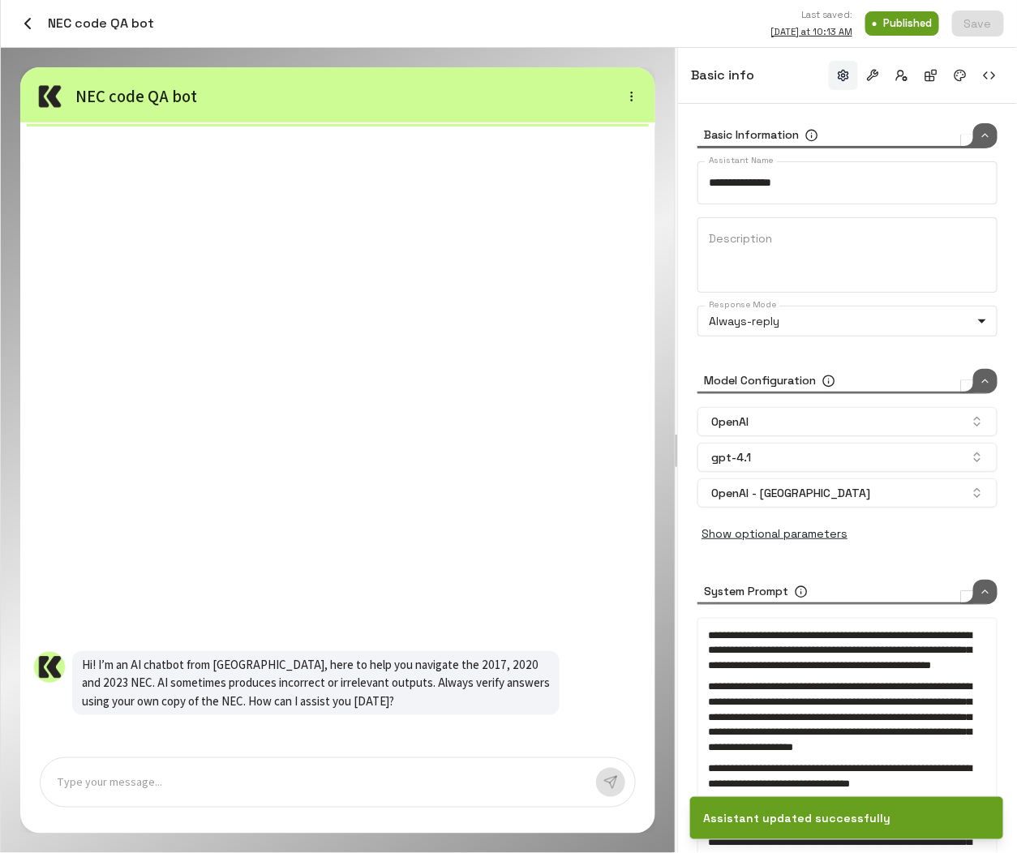
click at [33, 19] on icon "button" at bounding box center [27, 23] width 19 height 19
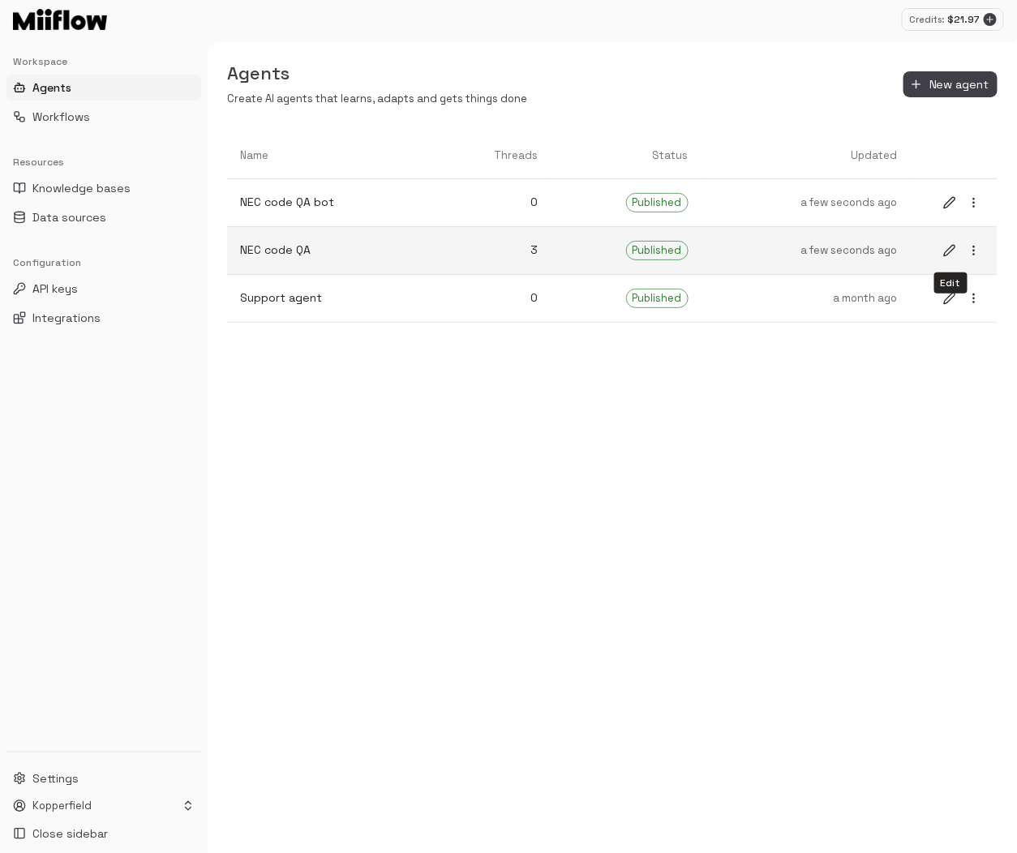
click at [951, 253] on icon "edit" at bounding box center [949, 250] width 13 height 13
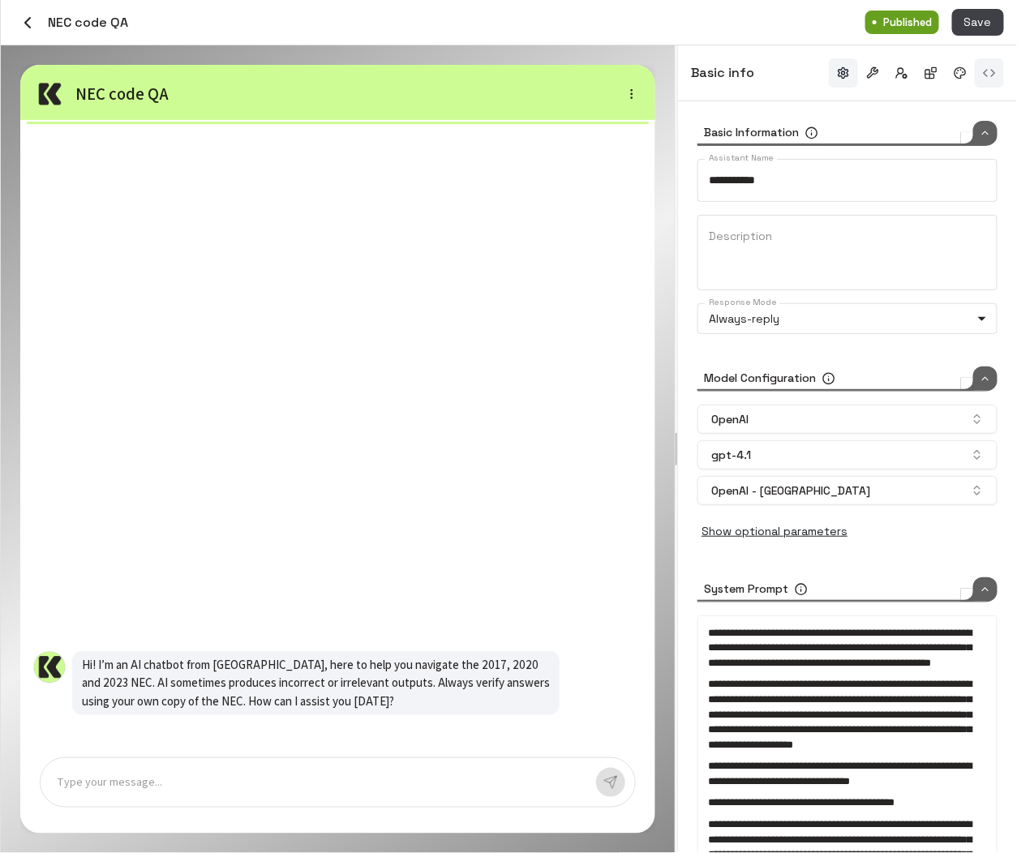
click at [993, 71] on button "button" at bounding box center [988, 72] width 29 height 29
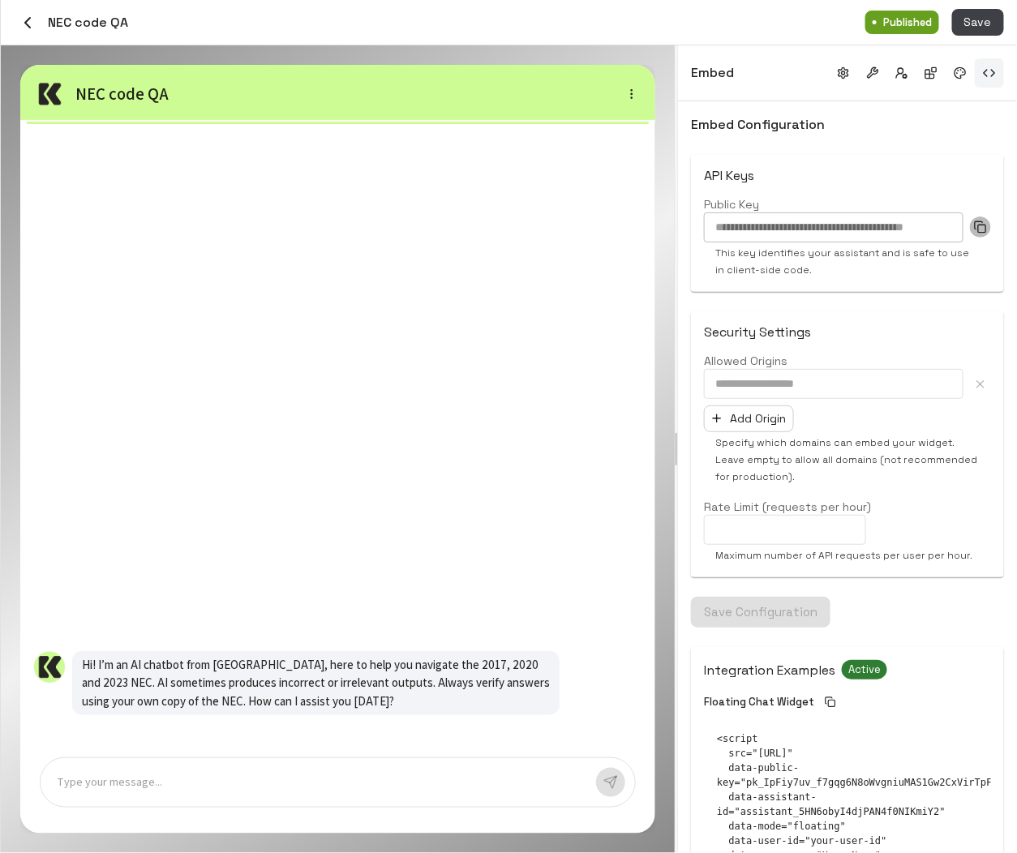
click at [984, 227] on icon "button" at bounding box center [980, 226] width 13 height 13
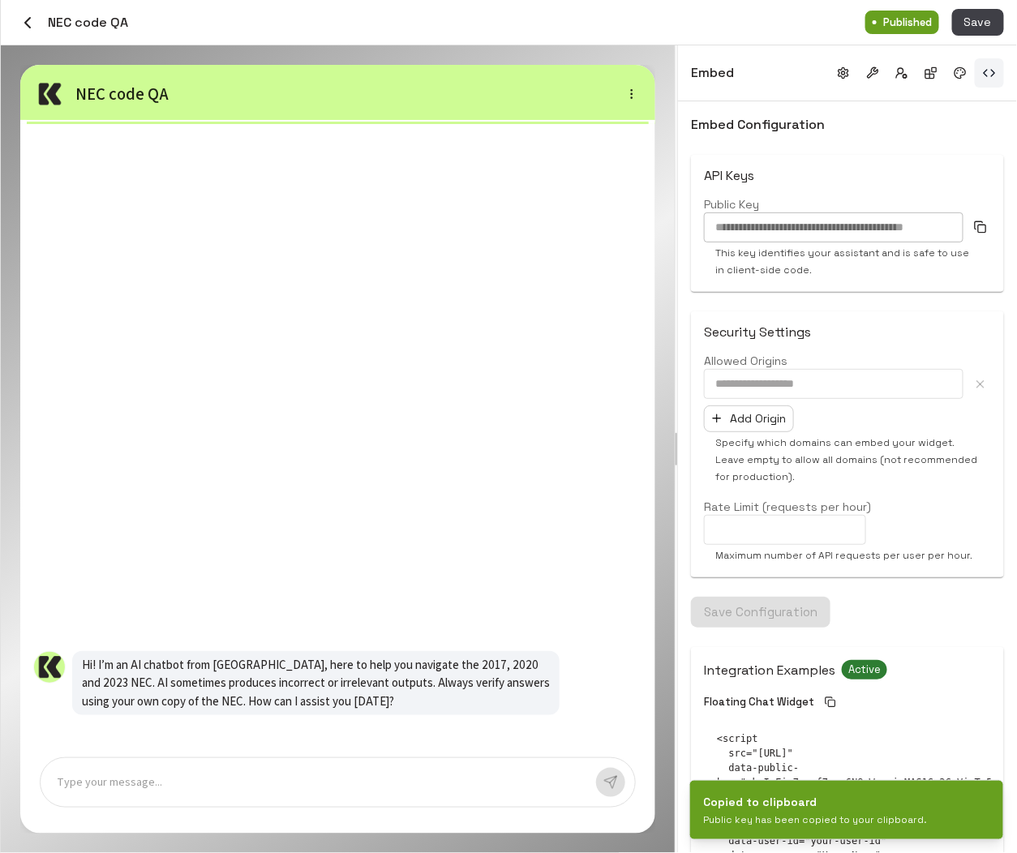
scroll to position [210, 0]
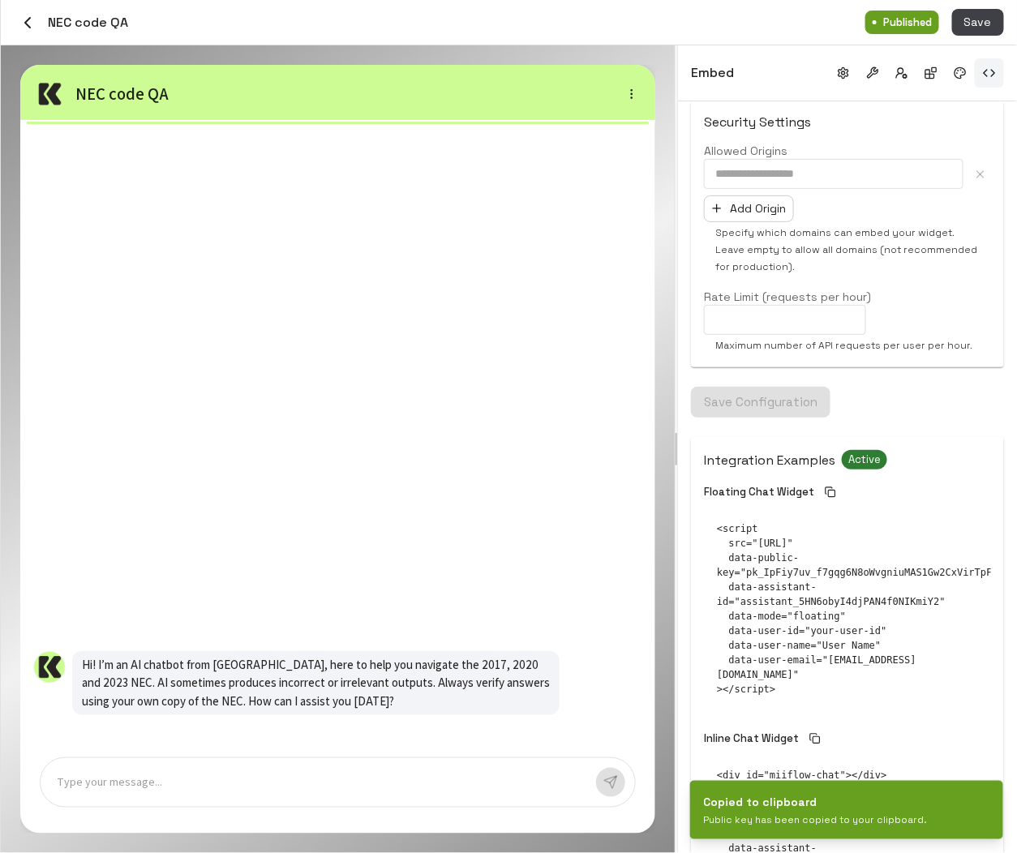
click at [842, 616] on pre "<script src="https://www.miiflow.ai/widget/loader.js" data-public-key="pk_IpFiy…" at bounding box center [847, 608] width 287 height 201
copy pre "assistant_5HN6obyI4djPAN4f0NIKmiY2"
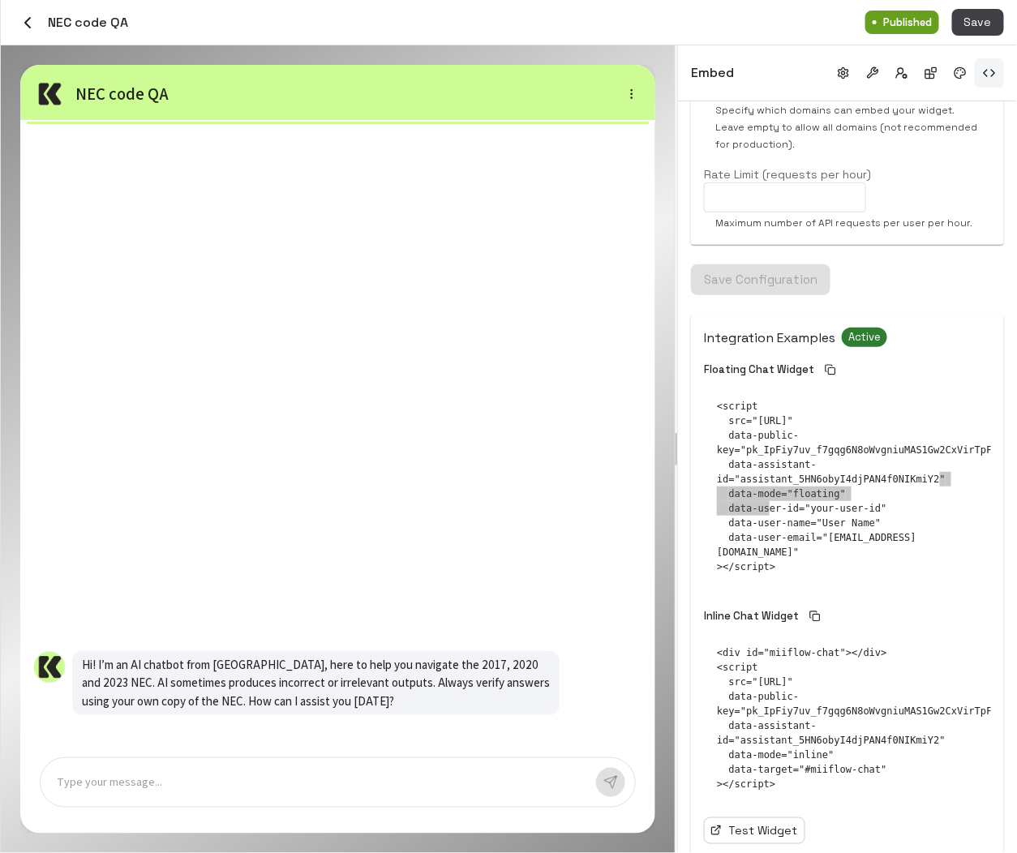
scroll to position [333, 0]
drag, startPoint x: 717, startPoint y: 666, endPoint x: 801, endPoint y: 791, distance: 151.3
click at [801, 791] on pre "<div id="miiflow-chat"></div> <script src="https://www.miiflow.ai/widget/loader…" at bounding box center [847, 717] width 287 height 172
copy pre "<script src="https://www.miiflow.ai/widget/loader.js" data-public-key="pk_IpFiy…"
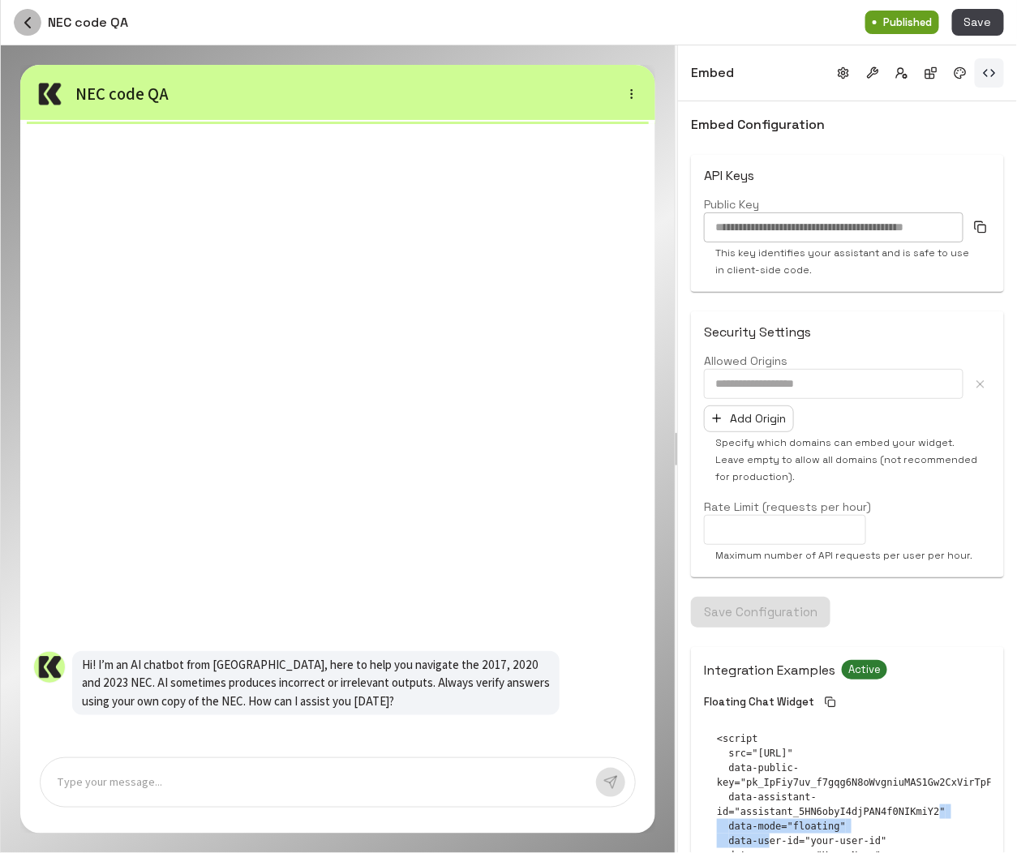
click at [24, 24] on icon "button" at bounding box center [27, 22] width 19 height 19
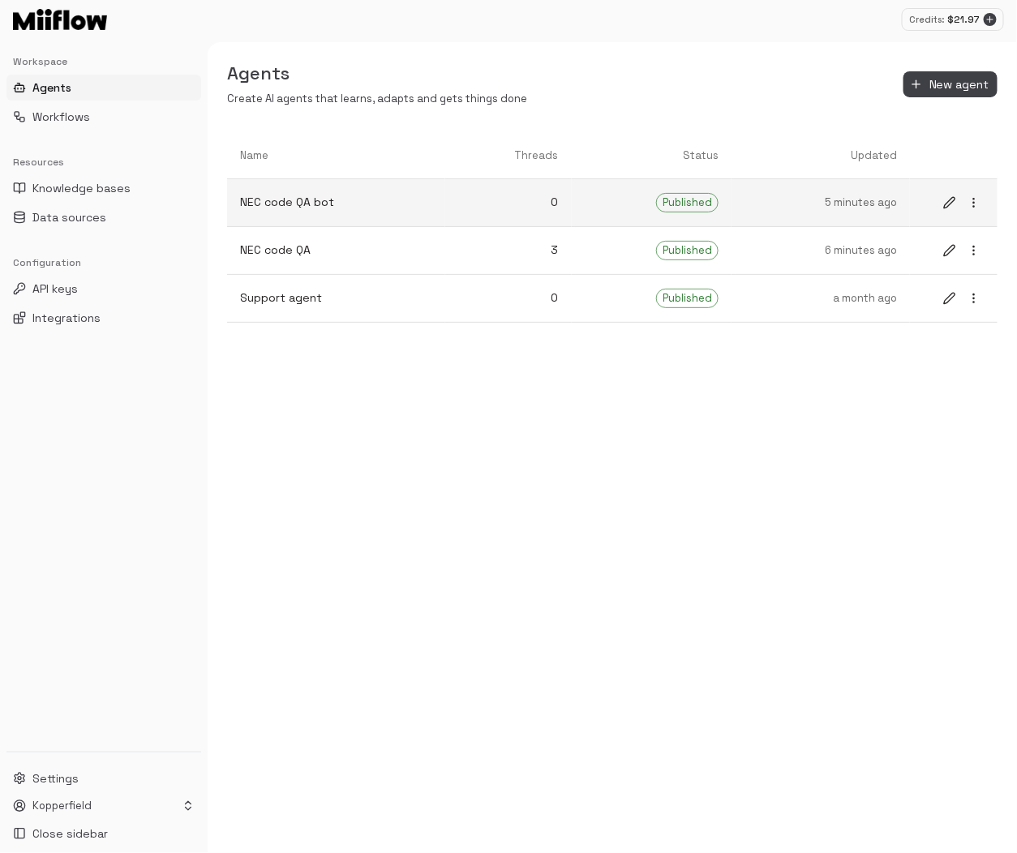
click at [951, 199] on icon "edit" at bounding box center [949, 202] width 11 height 11
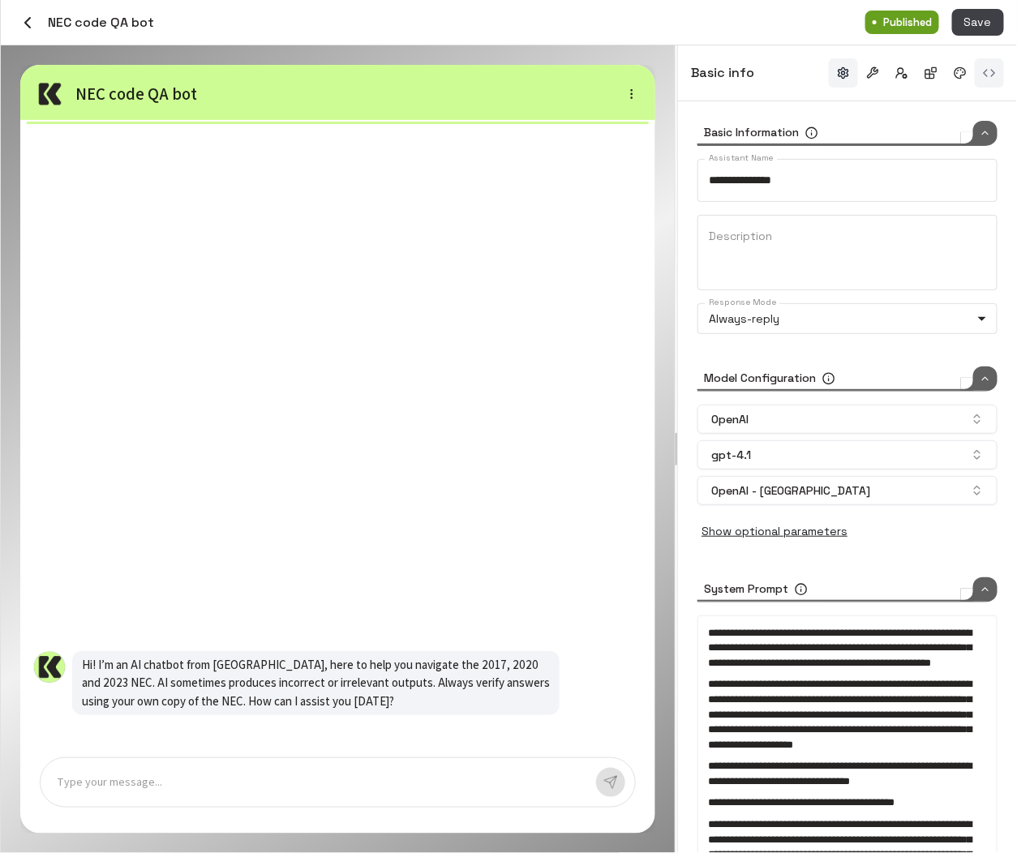
click at [985, 79] on button "button" at bounding box center [988, 72] width 29 height 29
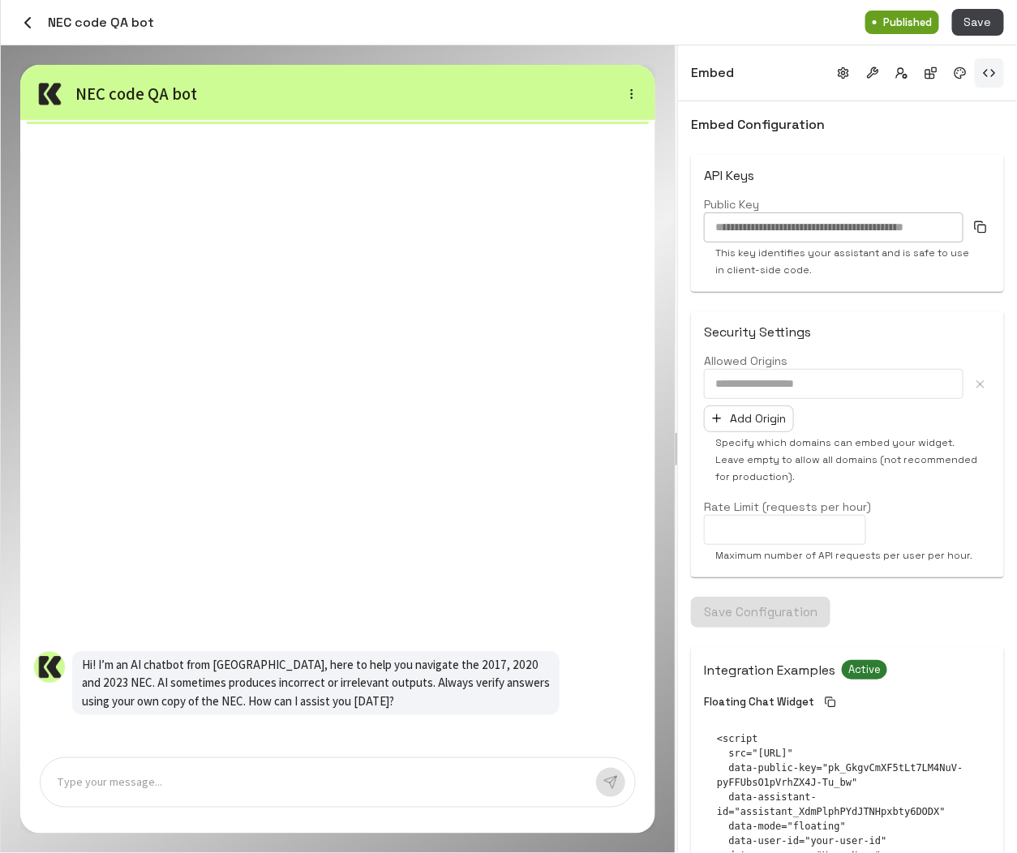
click at [976, 227] on icon "button" at bounding box center [980, 226] width 13 height 13
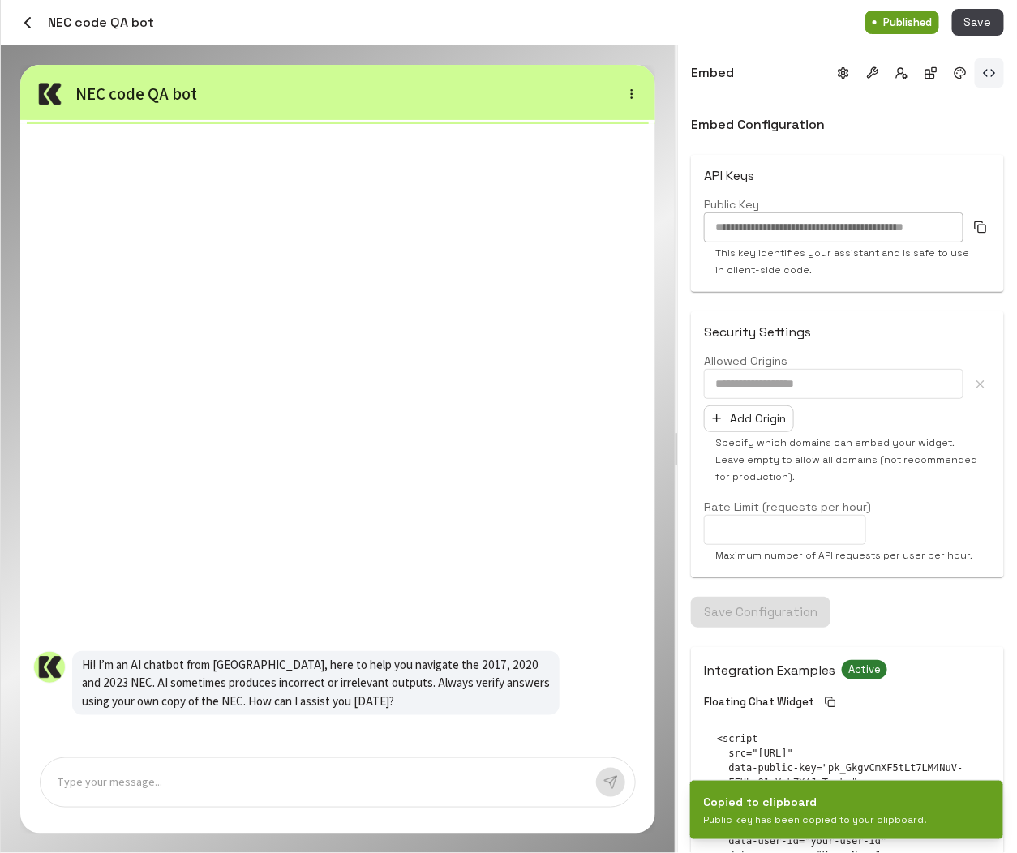
scroll to position [363, 0]
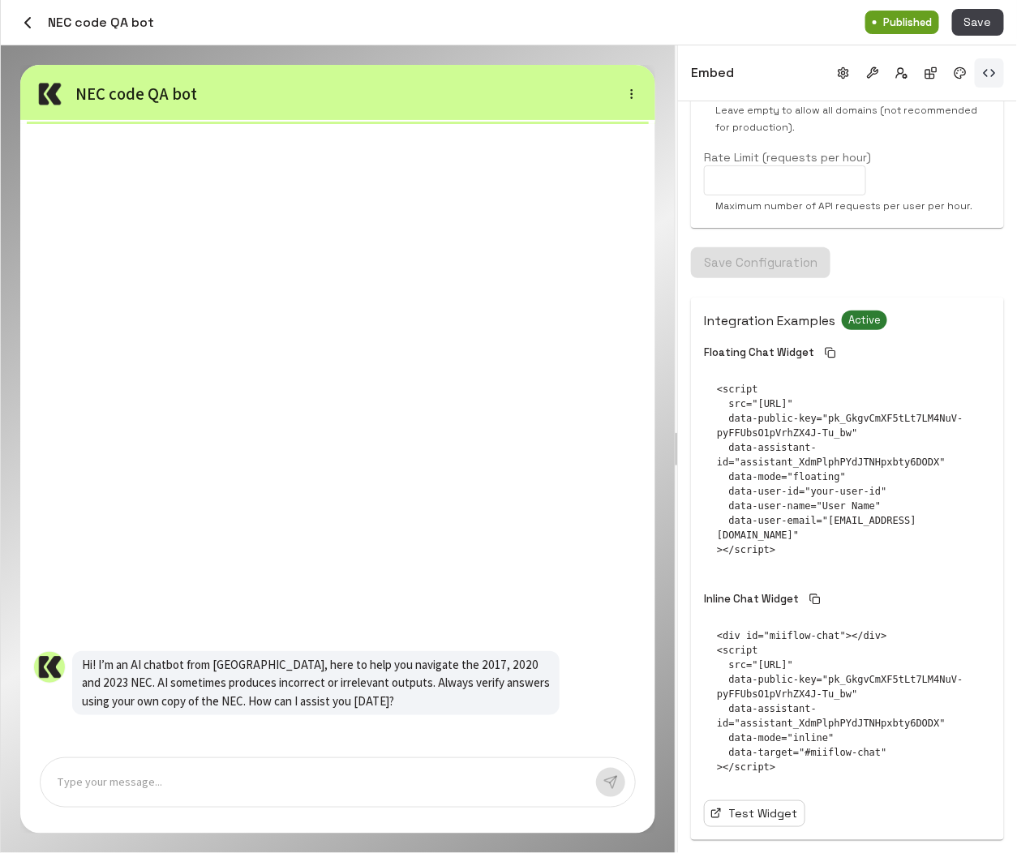
click at [881, 418] on pre "<script src="https://www.miiflow.ai/widget/loader.js" data-public-key="pk_GkgvC…" at bounding box center [847, 469] width 287 height 201
click at [860, 461] on pre "<script src="https://www.miiflow.ai/widget/loader.js" data-public-key="pk_GkgvC…" at bounding box center [847, 469] width 287 height 201
copy pre "assistant_XdmPlphPYdJTNHpxbty6DODX"
